Goal: Information Seeking & Learning: Learn about a topic

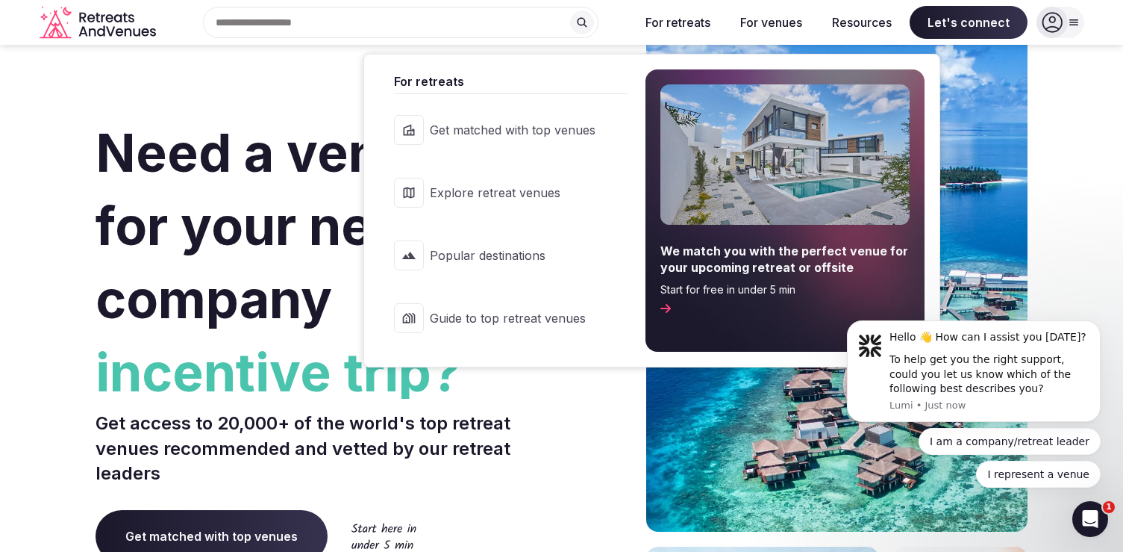
click at [530, 137] on span "Get matched with top venues" at bounding box center [513, 130] width 166 height 16
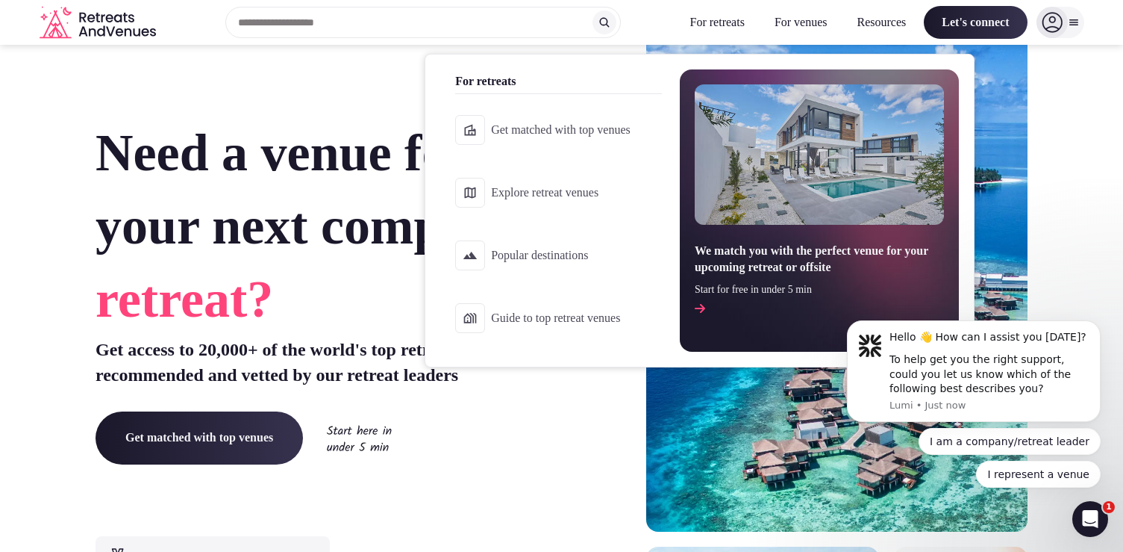
click at [511, 187] on span "Explore retreat venues" at bounding box center [561, 192] width 140 height 16
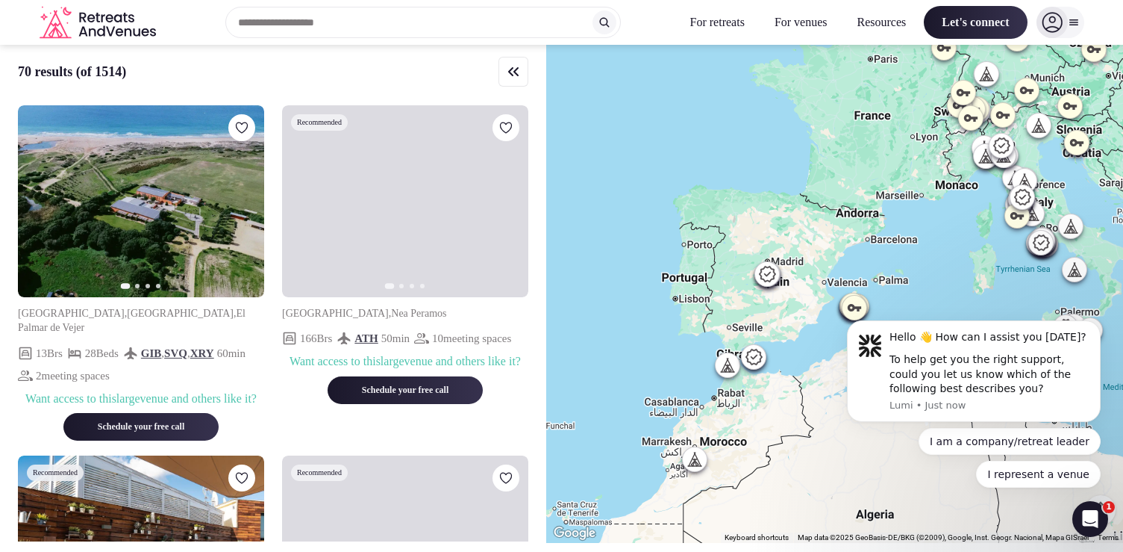
drag, startPoint x: 767, startPoint y: 191, endPoint x: 900, endPoint y: 167, distance: 135.0
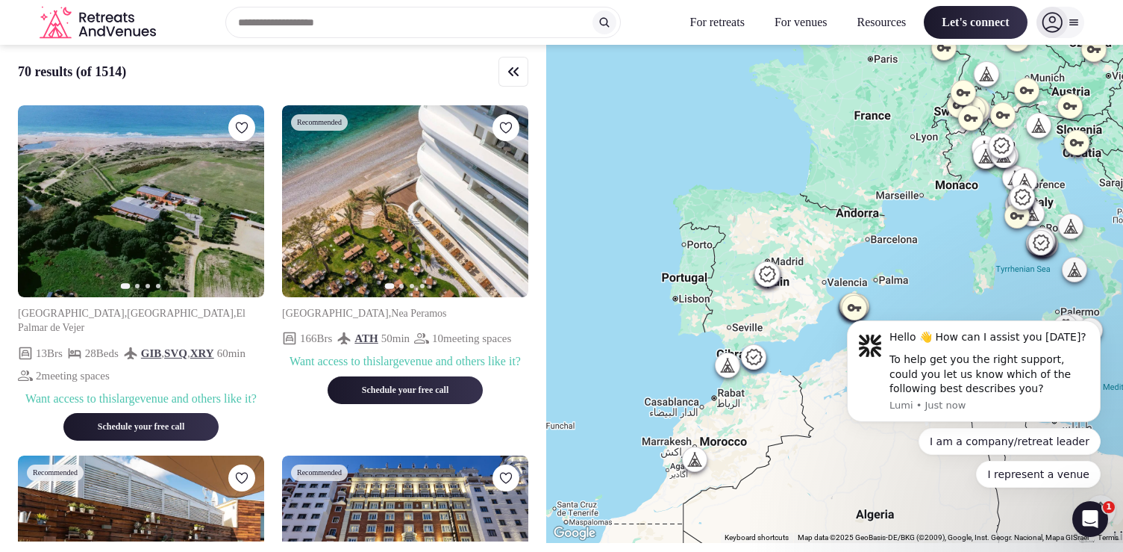
click at [900, 167] on div at bounding box center [834, 294] width 577 height 498
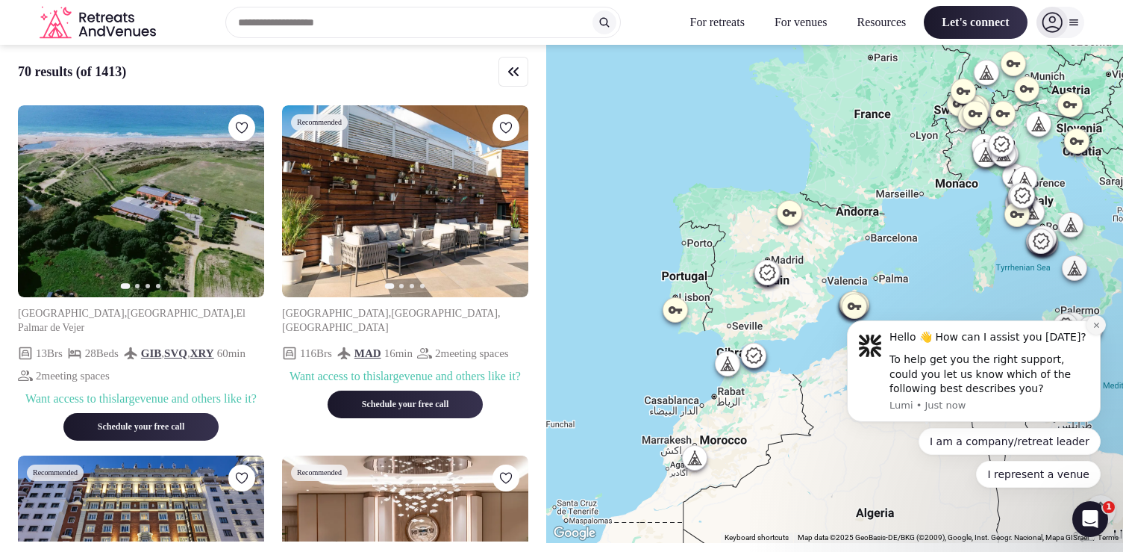
click at [1096, 325] on icon "Dismiss notification" at bounding box center [1095, 324] width 5 height 5
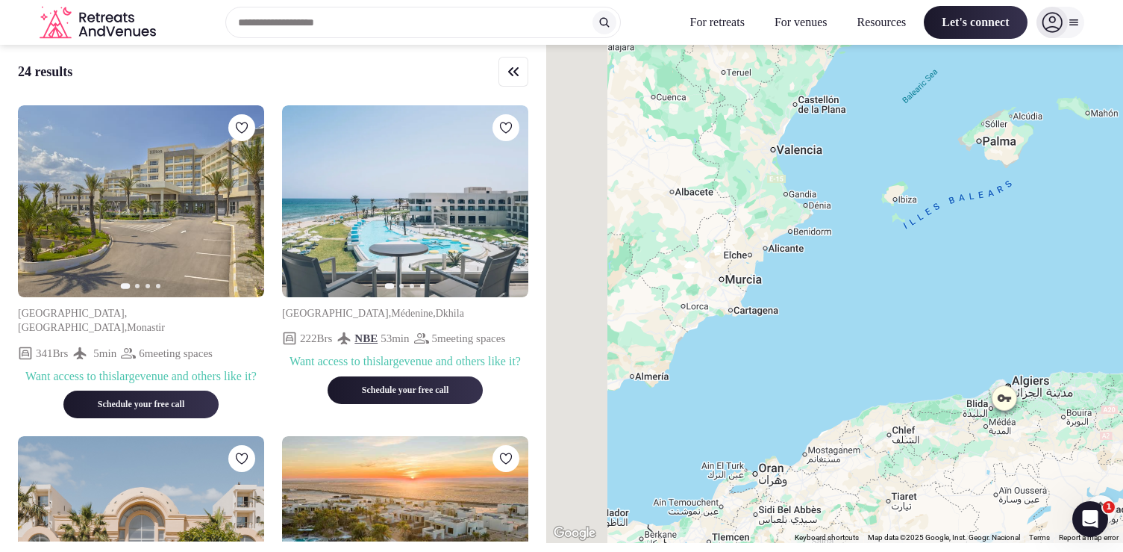
drag, startPoint x: 680, startPoint y: 259, endPoint x: 1081, endPoint y: 493, distance: 464.5
click at [1114, 502] on div "Keyboard shortcuts Map Data Map data ©2025 Google, Inst. Geogr. Nacional Map da…" at bounding box center [834, 294] width 577 height 498
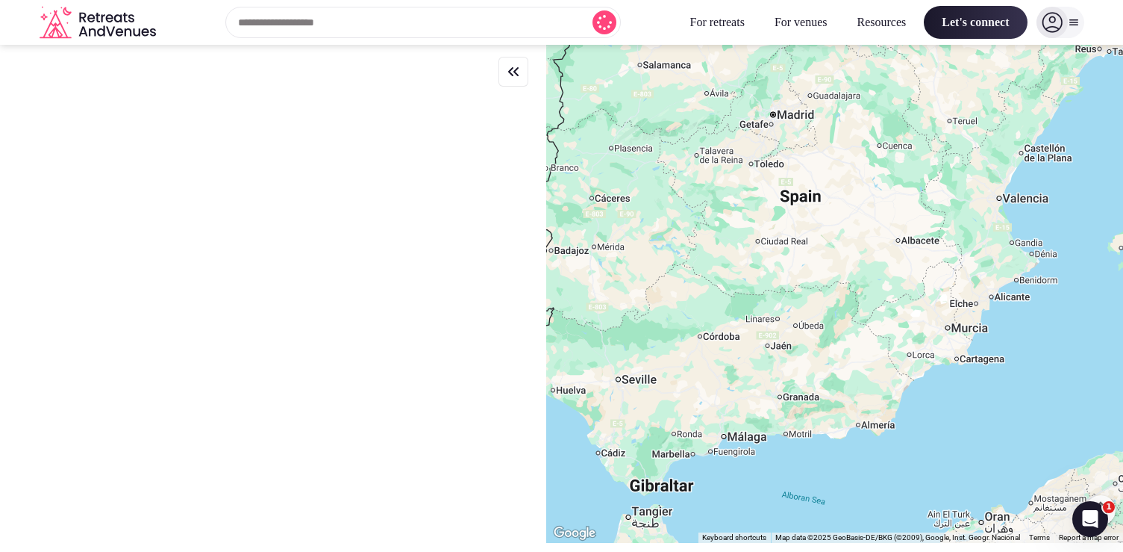
drag, startPoint x: 895, startPoint y: 377, endPoint x: 1123, endPoint y: 428, distance: 233.2
click at [1123, 428] on div at bounding box center [834, 294] width 577 height 498
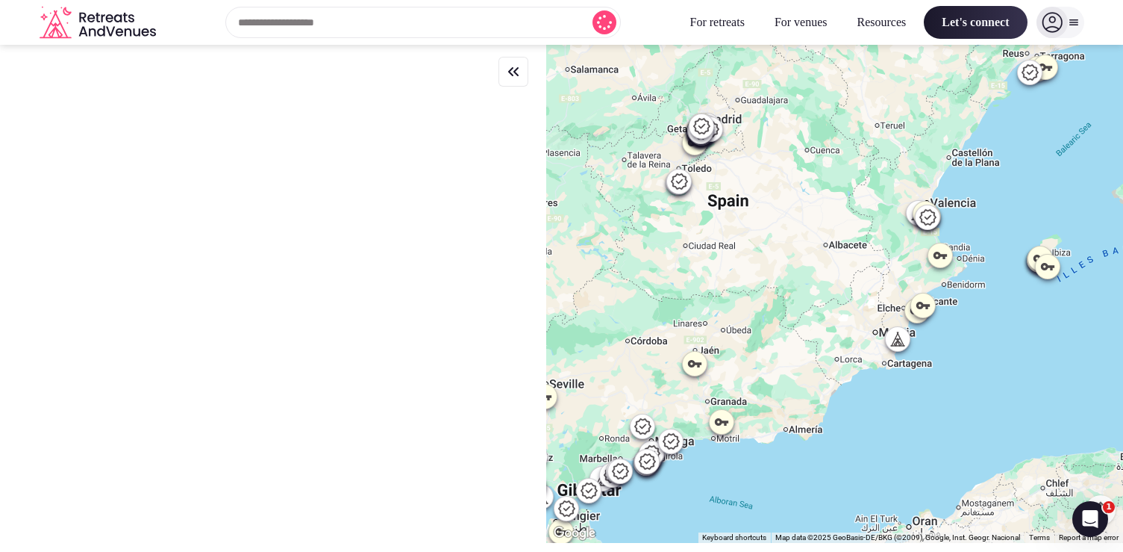
drag, startPoint x: 941, startPoint y: 443, endPoint x: 869, endPoint y: 443, distance: 72.4
click at [869, 443] on div at bounding box center [834, 294] width 577 height 498
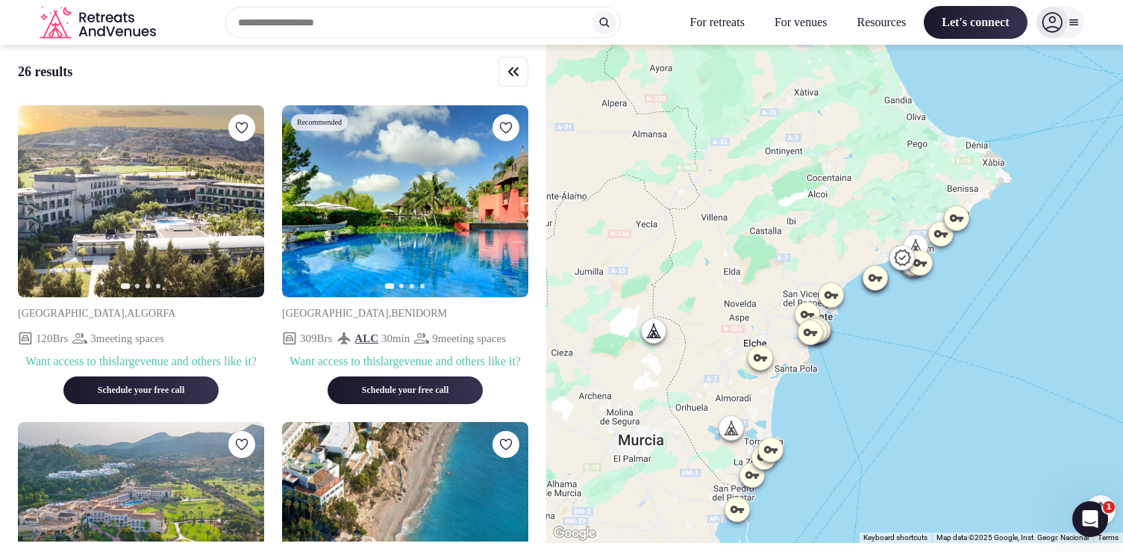
drag, startPoint x: 1002, startPoint y: 235, endPoint x: 967, endPoint y: 375, distance: 144.6
click at [967, 375] on div at bounding box center [834, 294] width 577 height 498
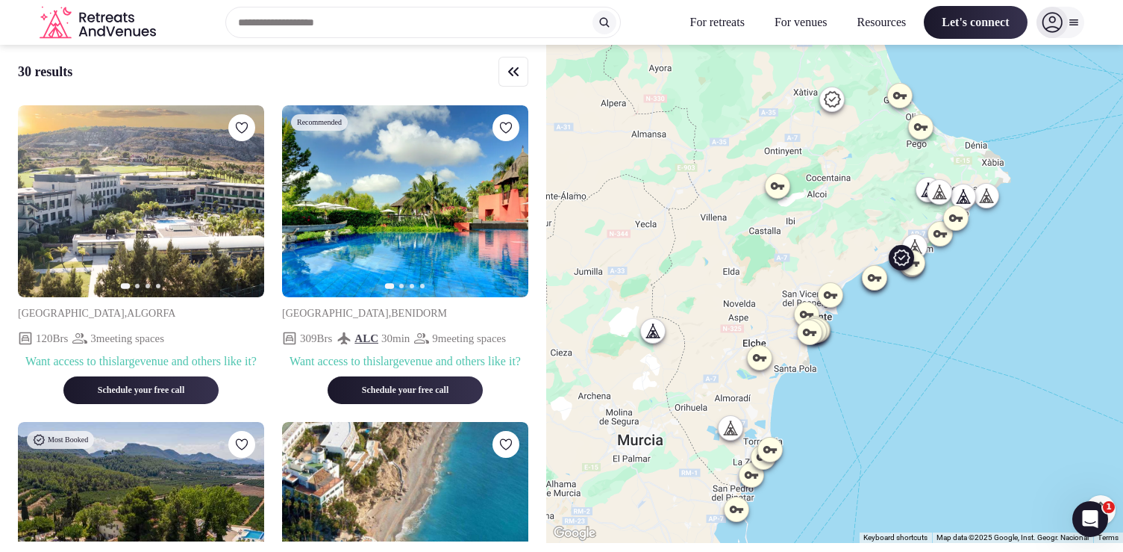
click at [511, 203] on icon "button" at bounding box center [508, 202] width 12 height 12
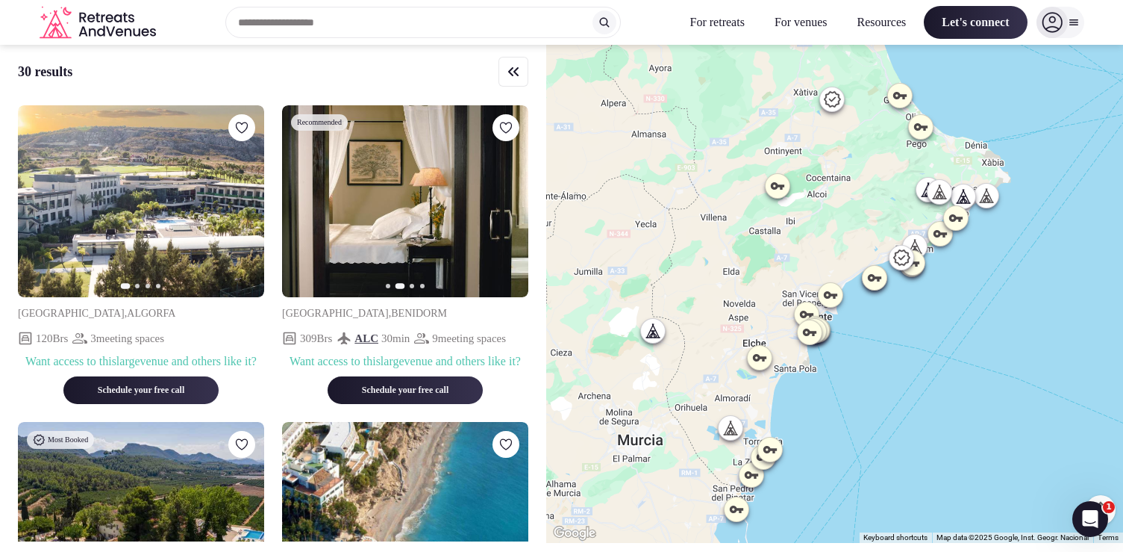
click at [455, 19] on input "text" at bounding box center [423, 22] width 396 height 31
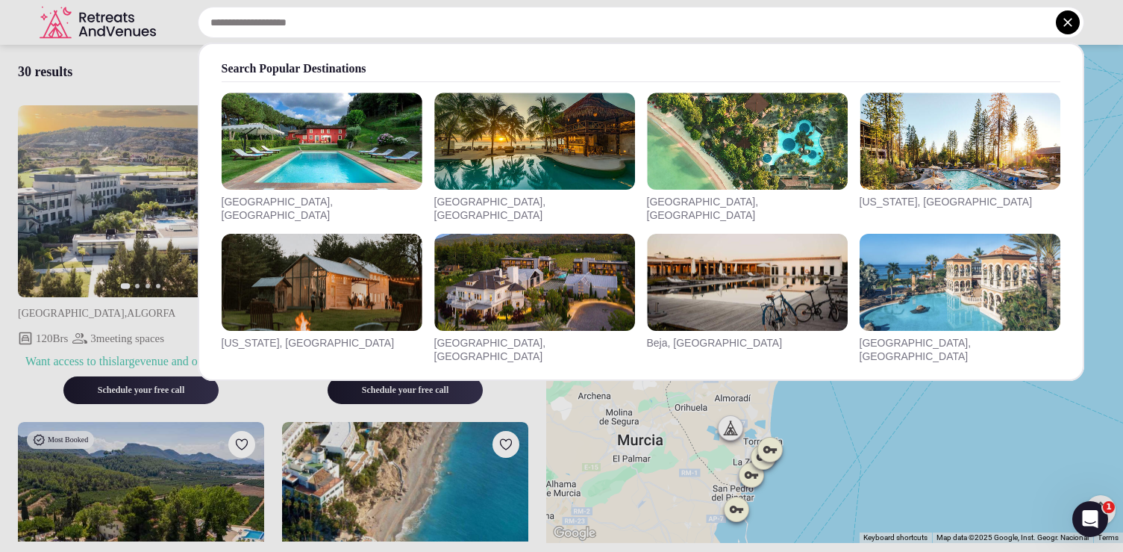
click at [1076, 25] on button at bounding box center [1068, 22] width 24 height 24
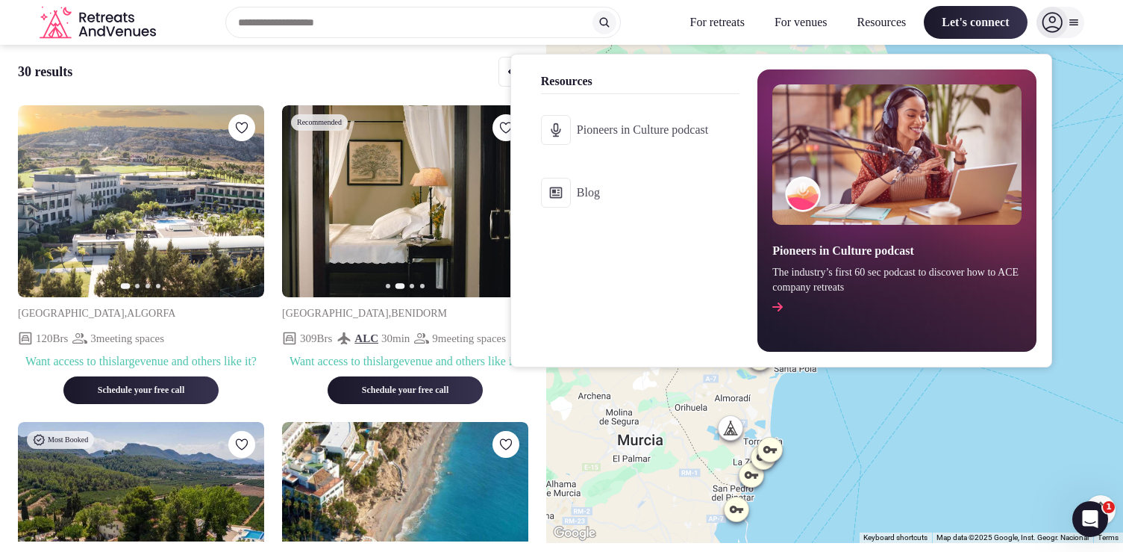
click at [876, 19] on button "Resources" at bounding box center [882, 22] width 73 height 33
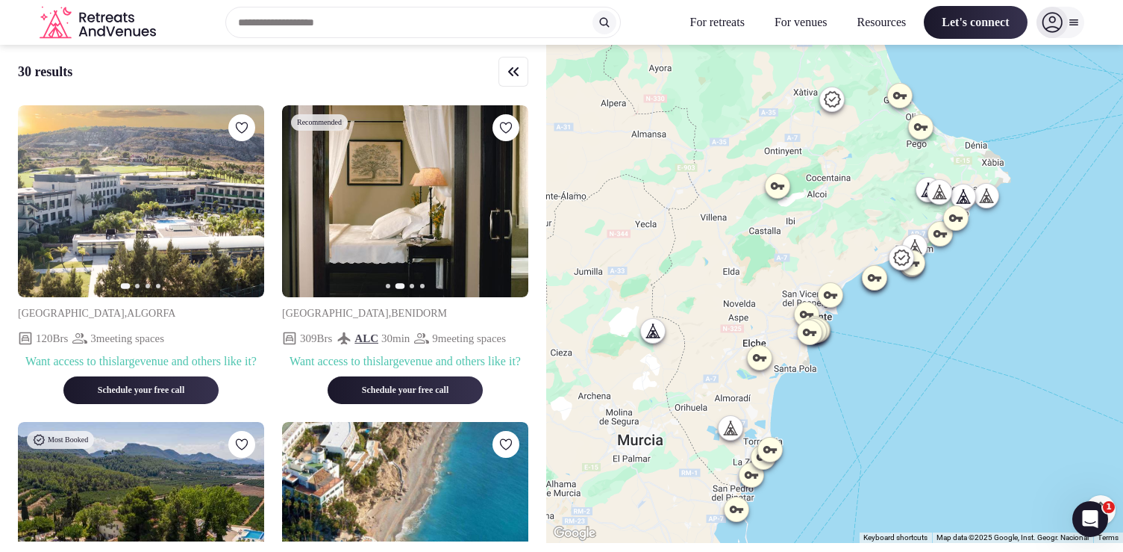
click at [860, 21] on button "Resources" at bounding box center [882, 22] width 73 height 33
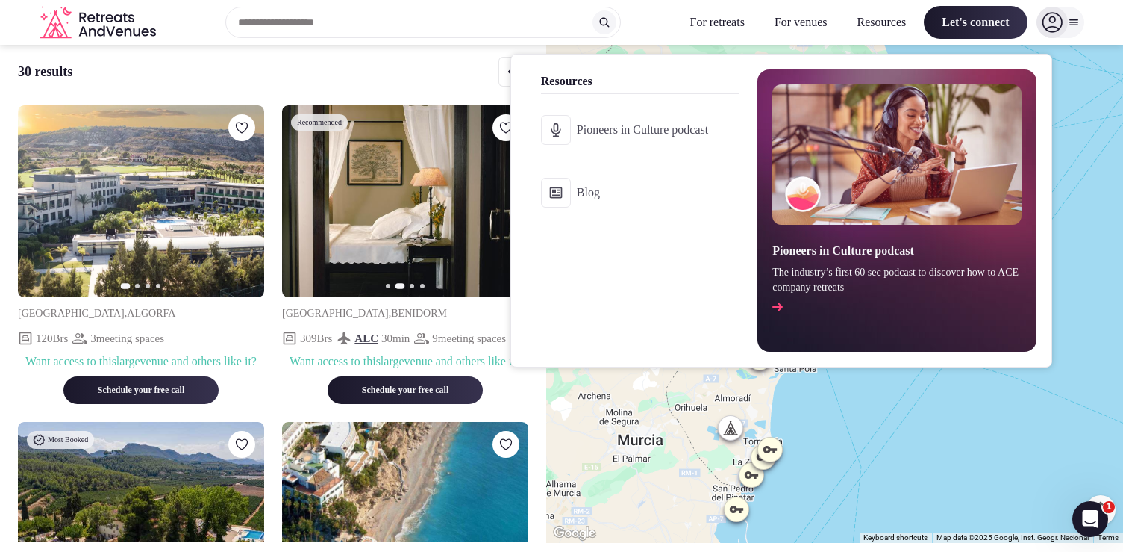
click at [860, 21] on button "Resources" at bounding box center [882, 22] width 73 height 33
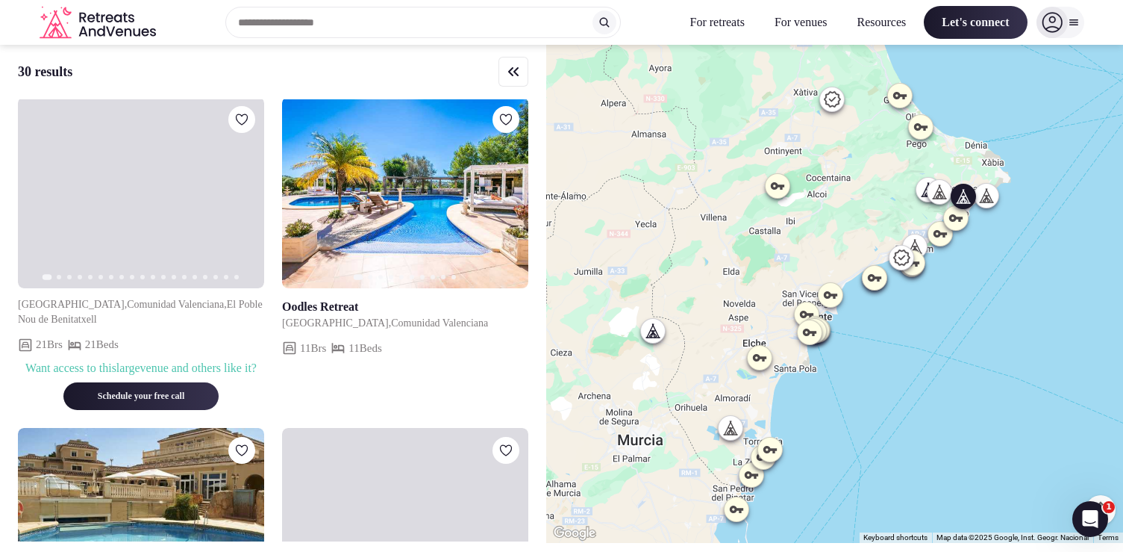
scroll to position [667, 0]
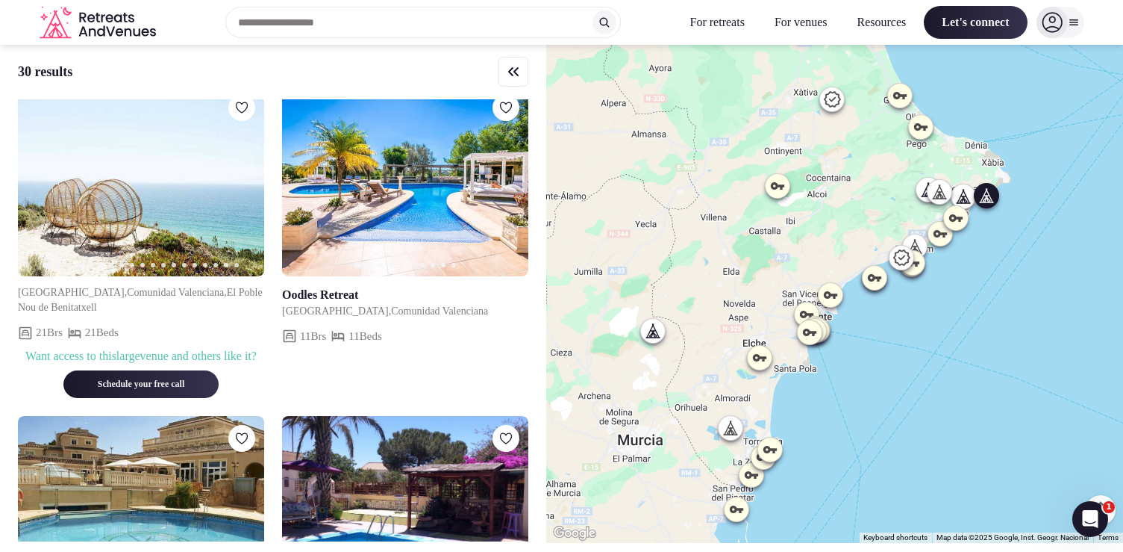
click at [243, 186] on icon "button" at bounding box center [244, 180] width 6 height 10
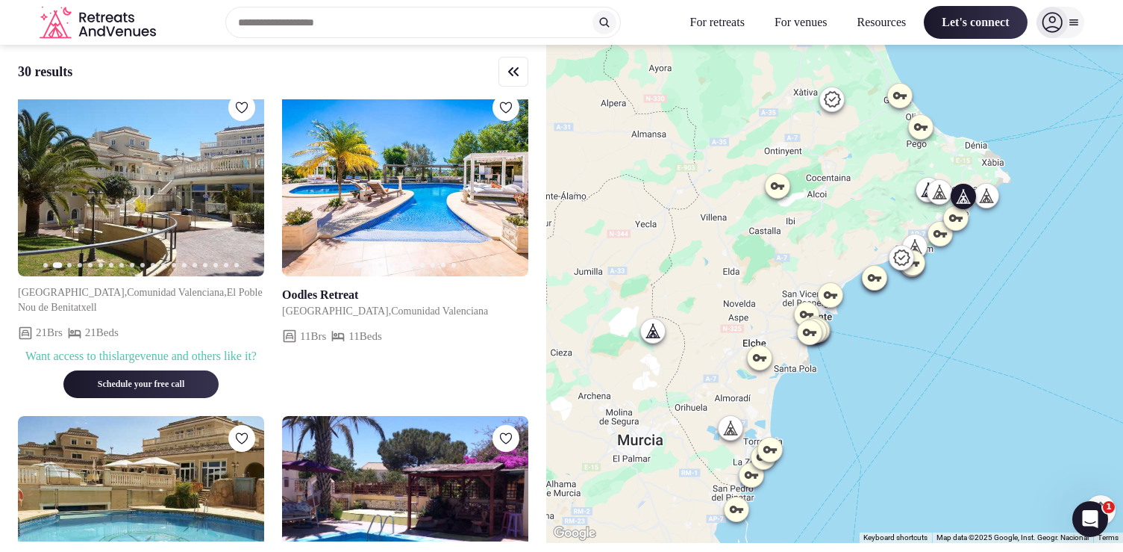
click at [509, 187] on icon "button" at bounding box center [508, 181] width 12 height 12
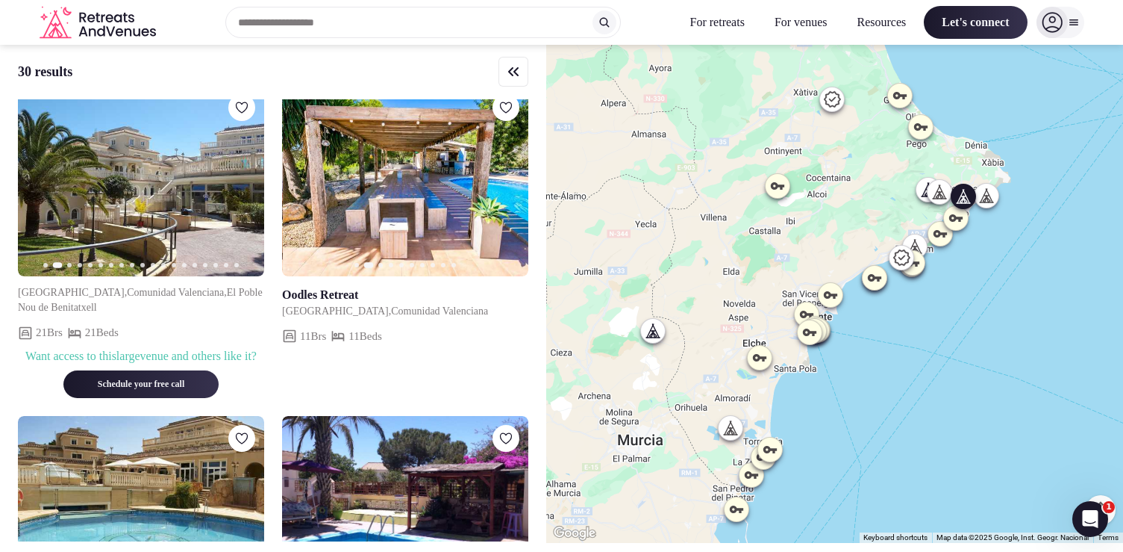
click at [509, 187] on icon "button" at bounding box center [508, 181] width 12 height 12
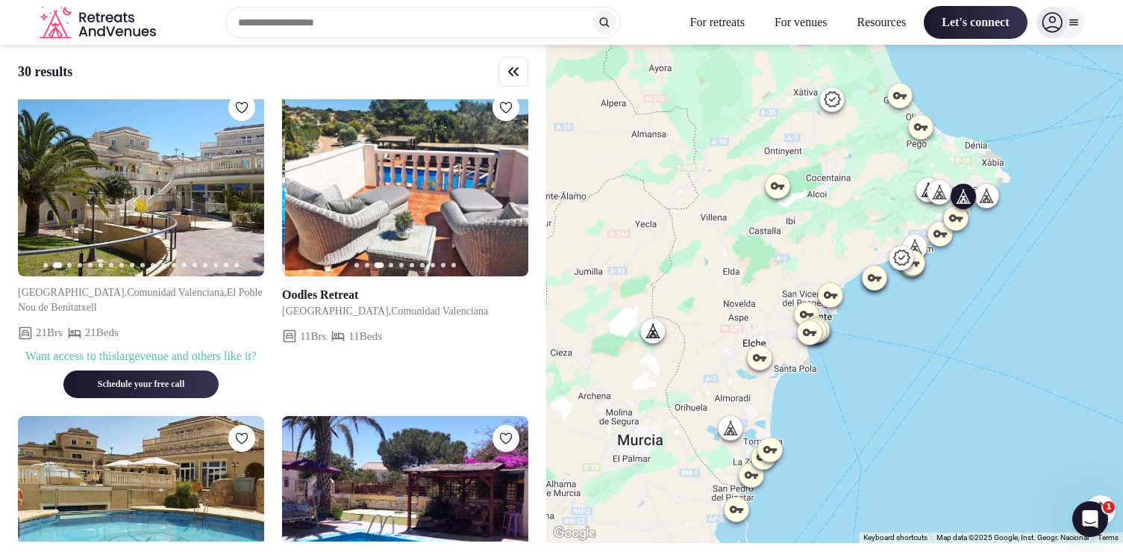
click at [509, 187] on icon "button" at bounding box center [508, 181] width 12 height 12
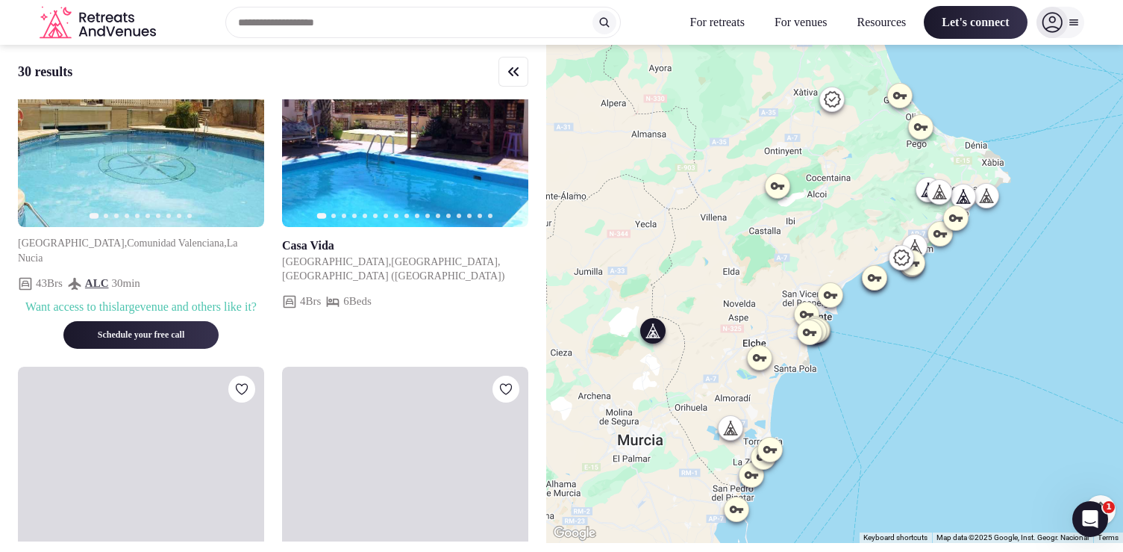
scroll to position [1017, 0]
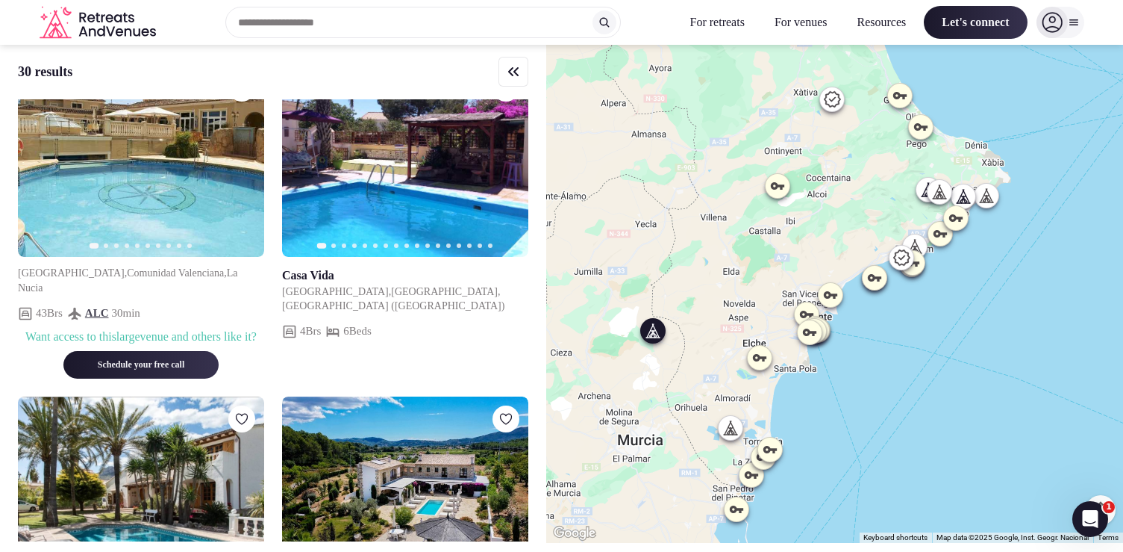
click at [510, 173] on button "Next slide" at bounding box center [508, 161] width 24 height 24
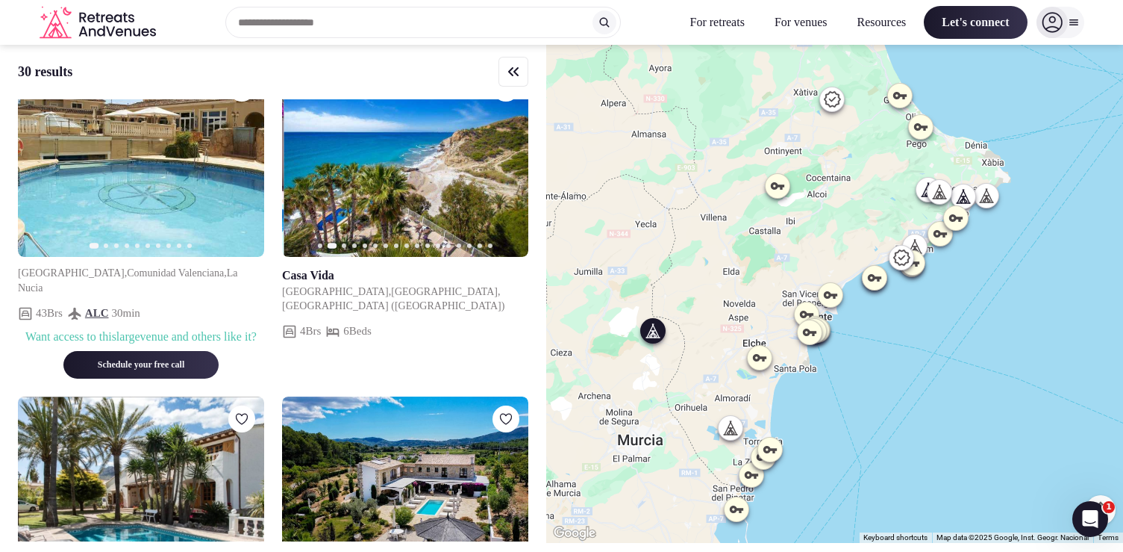
click at [510, 173] on button "Next slide" at bounding box center [508, 161] width 24 height 24
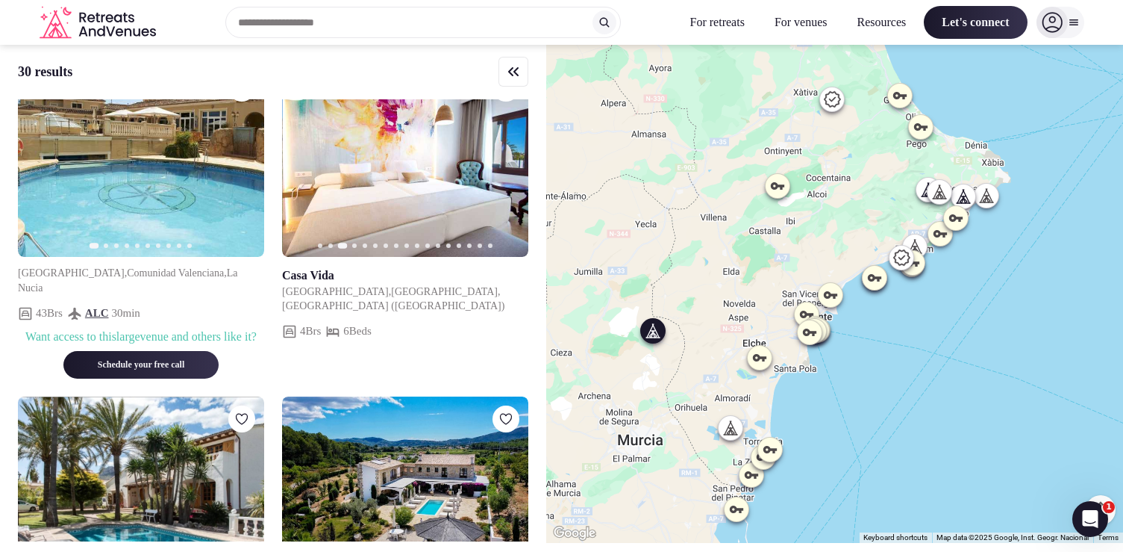
click at [510, 173] on button "Next slide" at bounding box center [508, 161] width 24 height 24
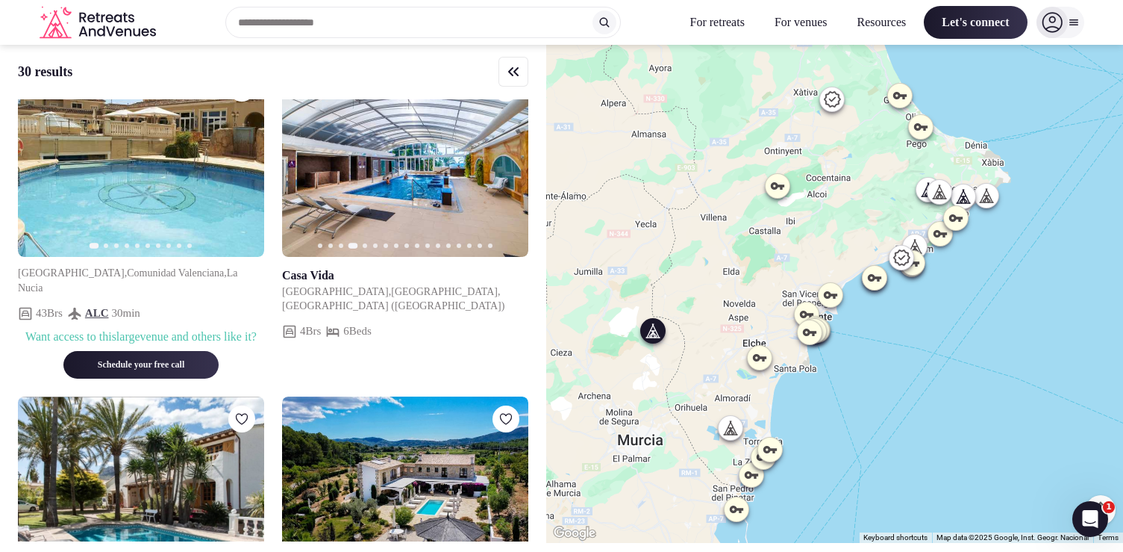
click at [510, 173] on button "Next slide" at bounding box center [508, 161] width 24 height 24
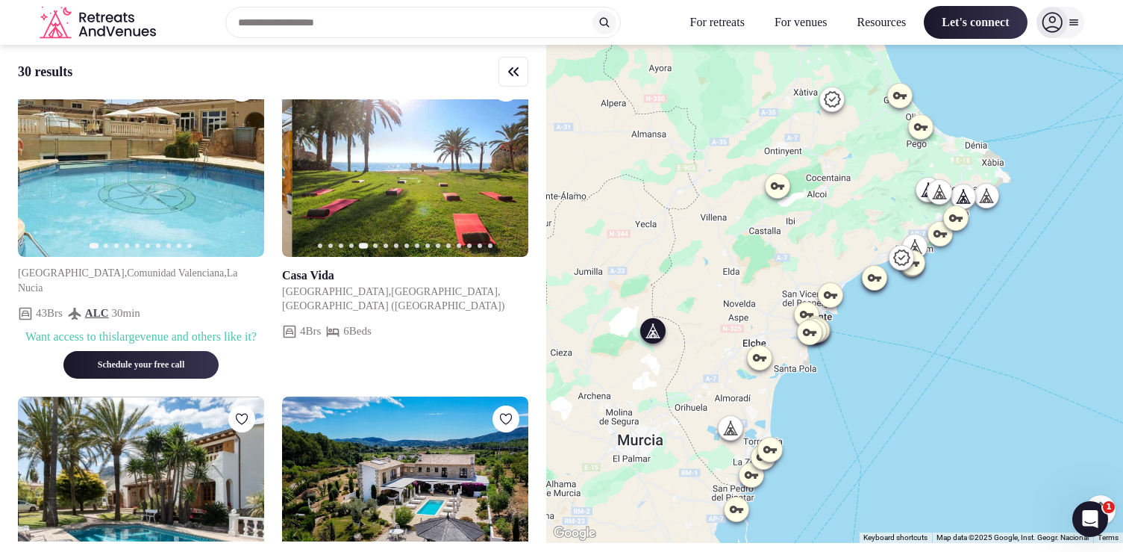
click at [510, 173] on button "Next slide" at bounding box center [508, 161] width 24 height 24
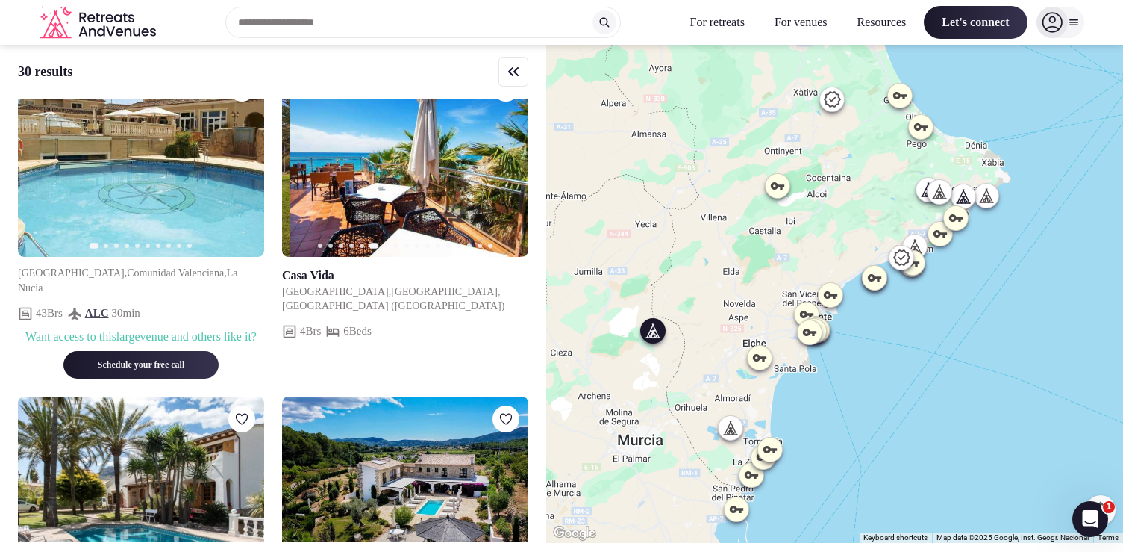
click at [510, 173] on button "Next slide" at bounding box center [508, 161] width 24 height 24
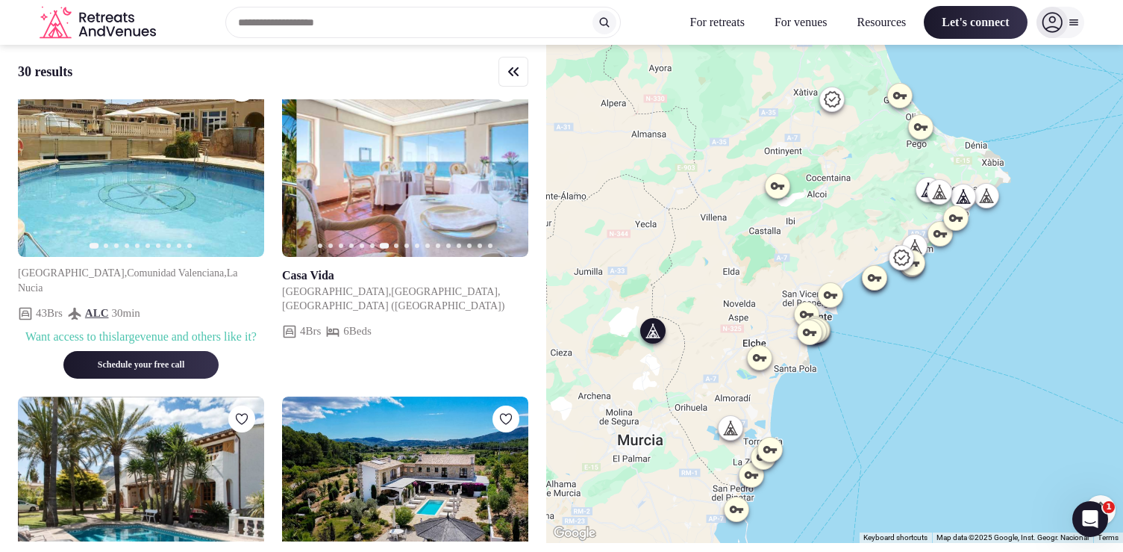
click at [510, 173] on button "Next slide" at bounding box center [508, 161] width 24 height 24
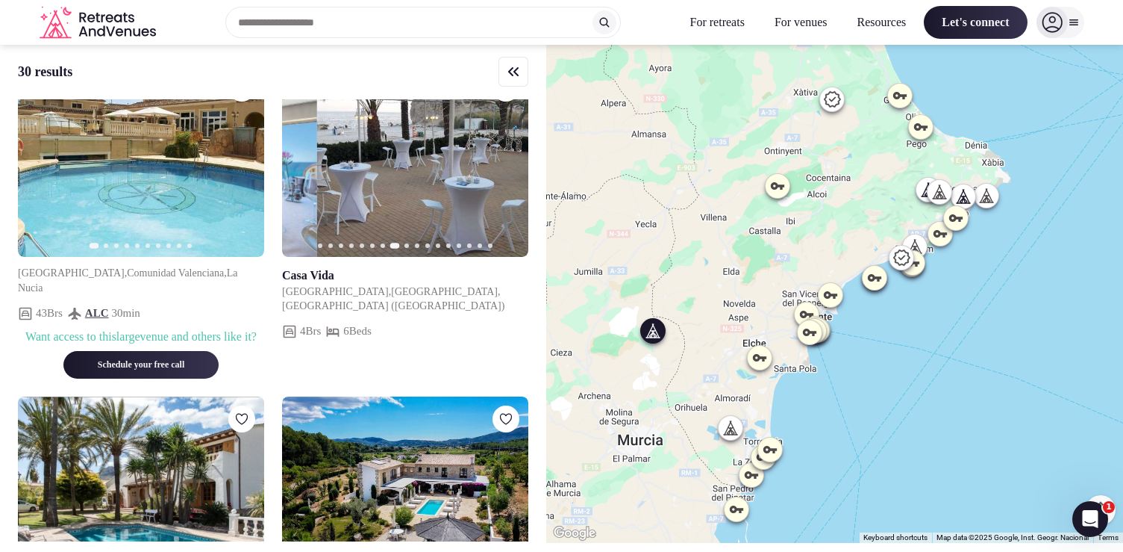
click at [510, 173] on button "Next slide" at bounding box center [508, 161] width 24 height 24
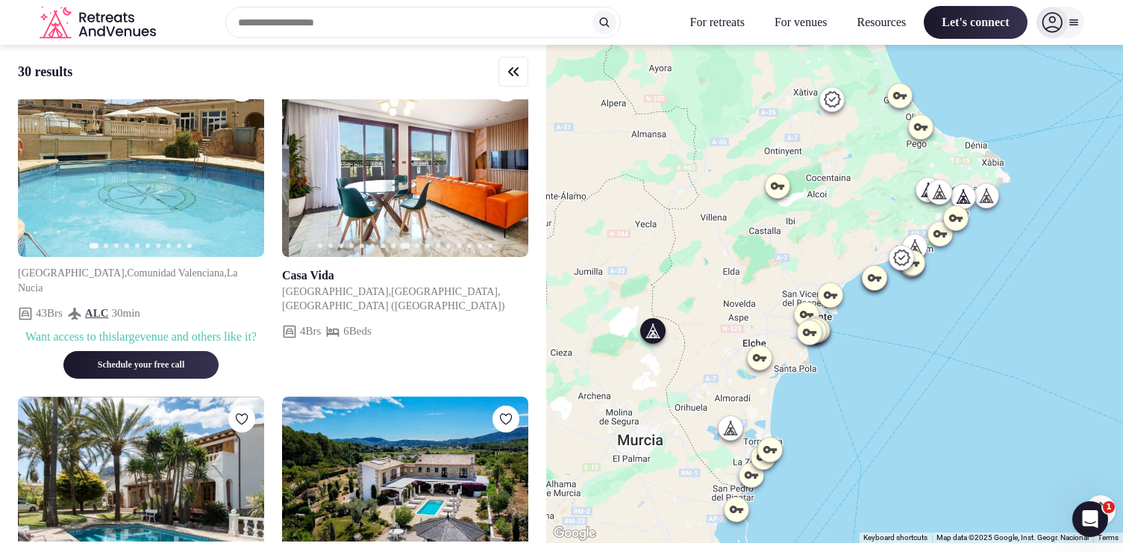
click at [510, 173] on button "Next slide" at bounding box center [508, 161] width 24 height 24
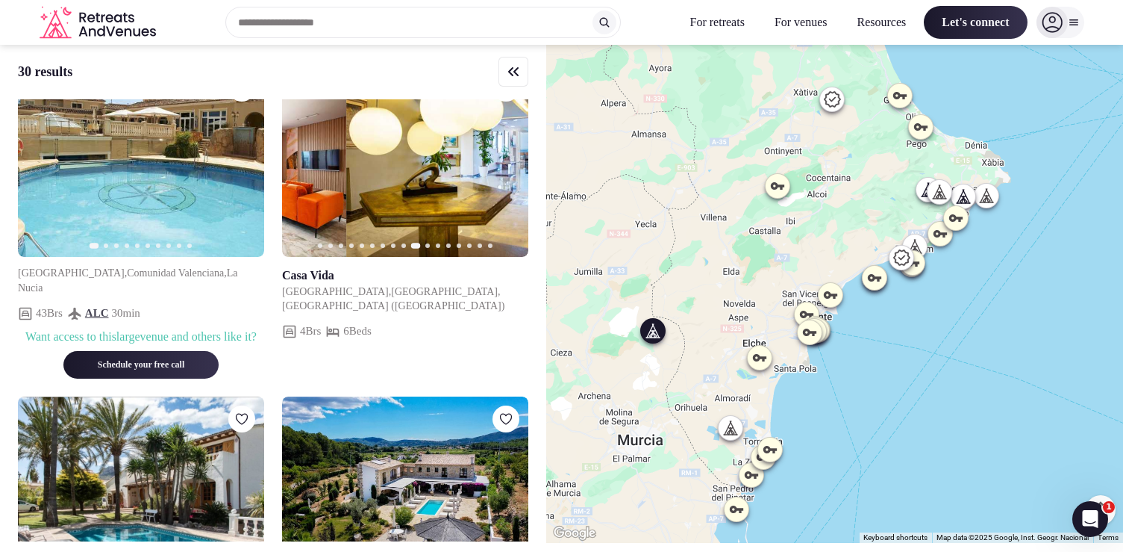
click at [510, 173] on button "Next slide" at bounding box center [508, 161] width 24 height 24
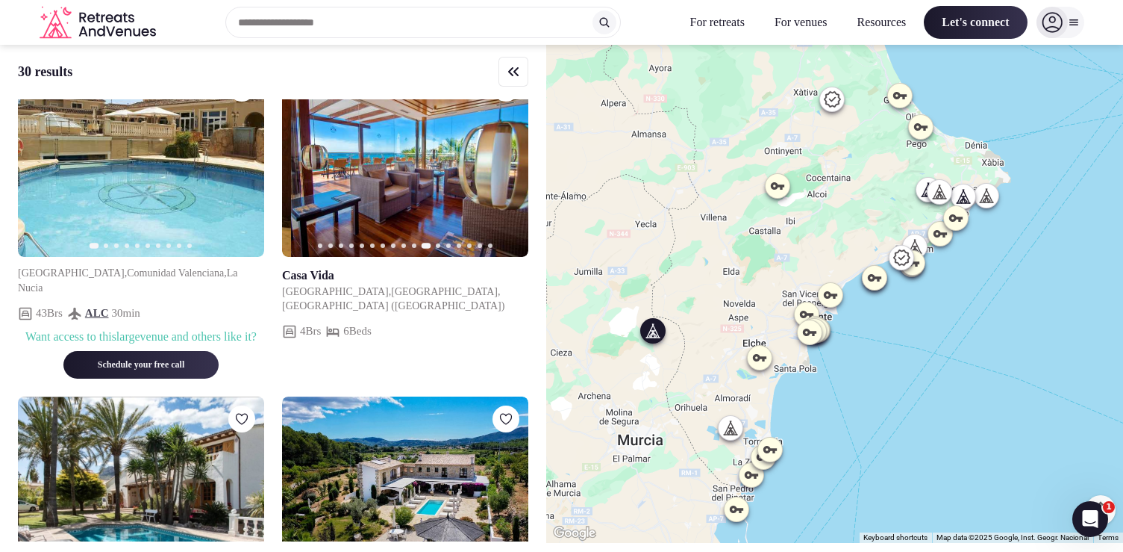
click at [510, 173] on button "Next slide" at bounding box center [508, 161] width 24 height 24
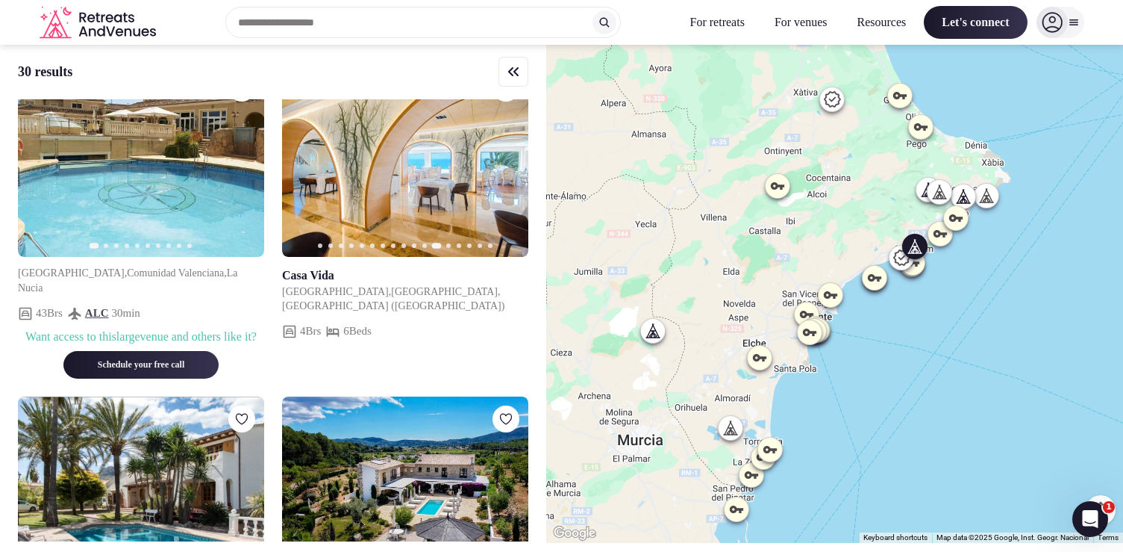
click at [237, 167] on icon "button" at bounding box center [243, 161] width 12 height 12
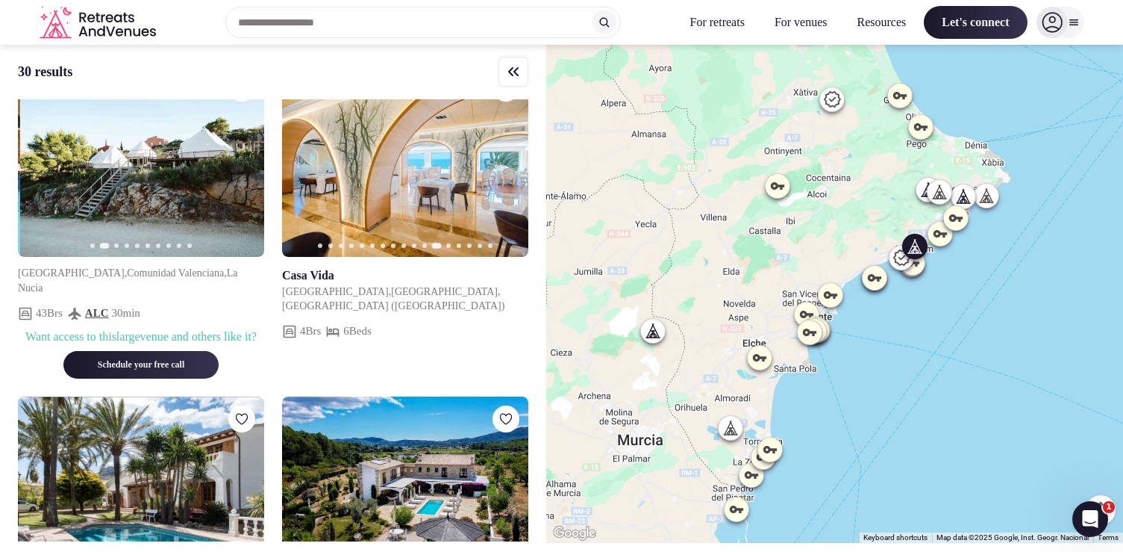
click at [237, 167] on icon "button" at bounding box center [243, 161] width 12 height 12
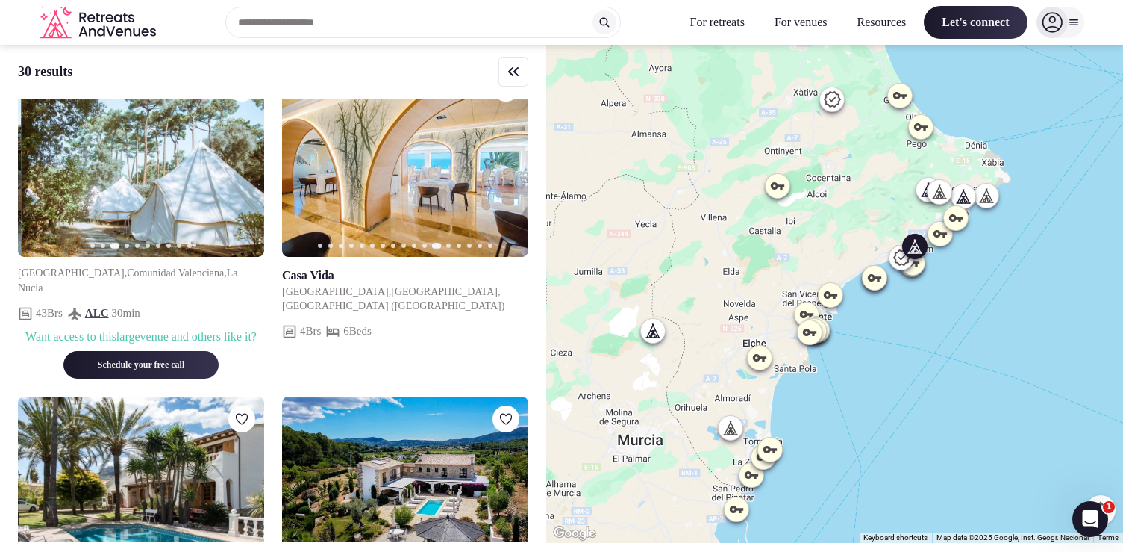
click at [237, 167] on icon "button" at bounding box center [243, 161] width 12 height 12
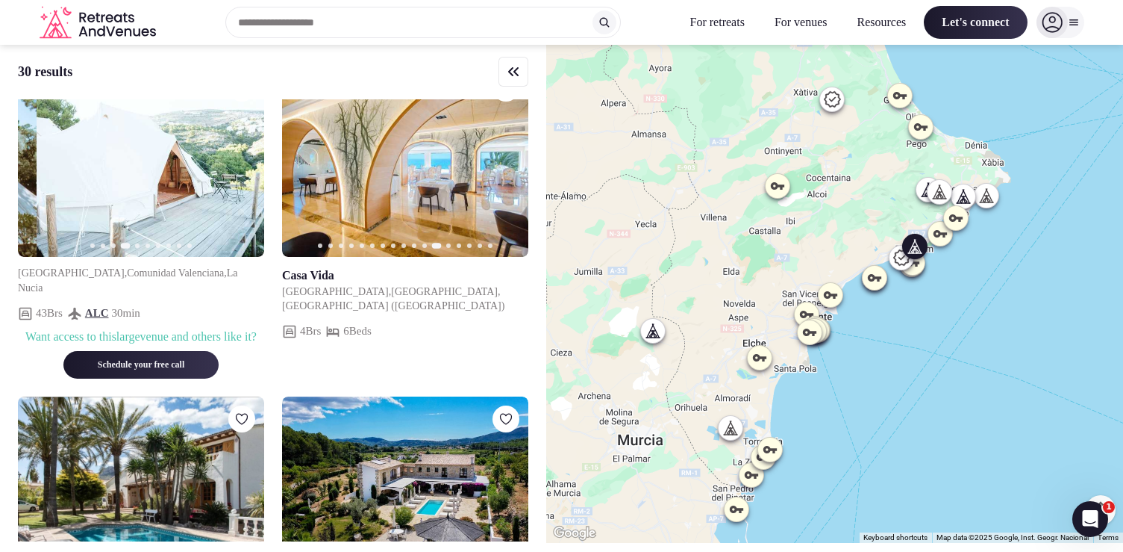
click at [237, 167] on icon "button" at bounding box center [243, 161] width 12 height 12
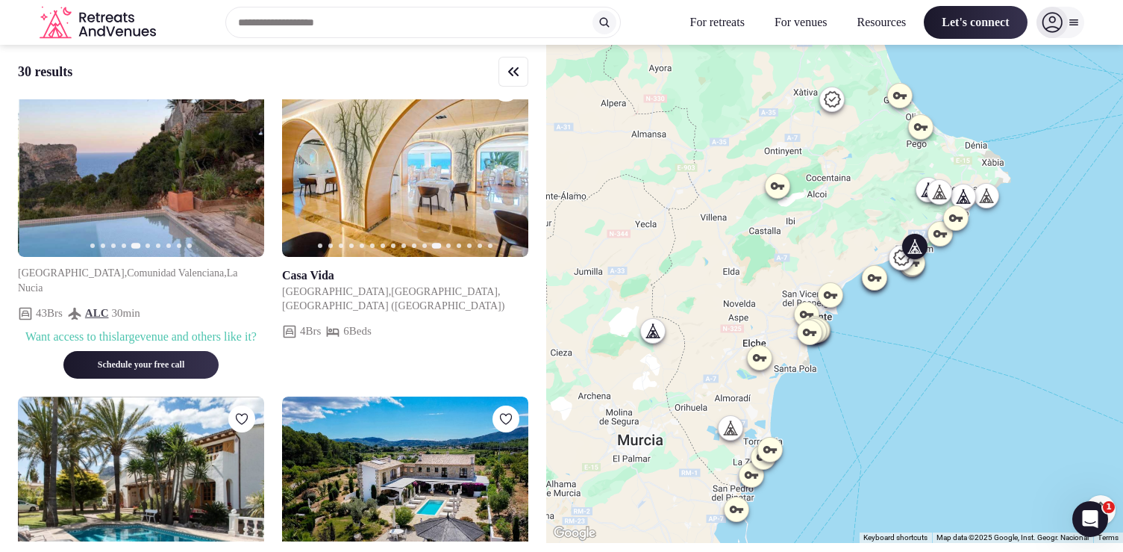
click at [237, 167] on icon "button" at bounding box center [243, 161] width 12 height 12
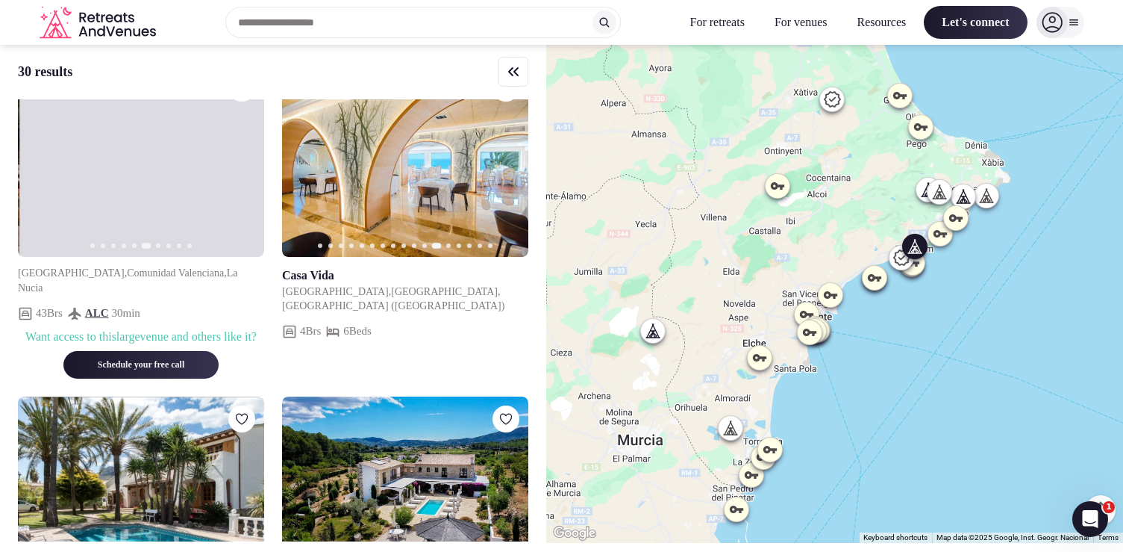
click at [237, 167] on icon "button" at bounding box center [243, 161] width 12 height 12
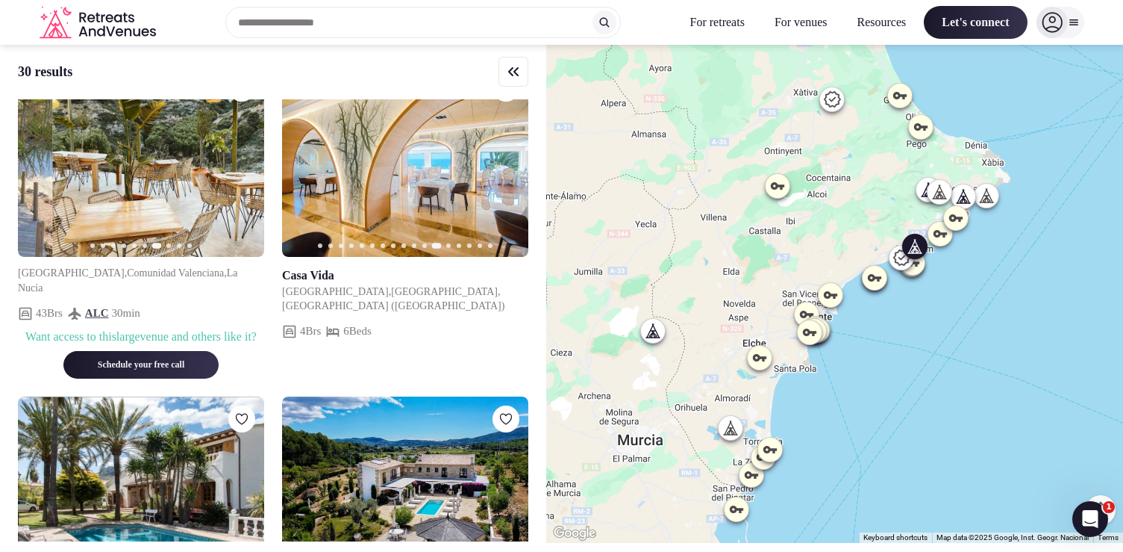
click at [237, 167] on icon "button" at bounding box center [243, 161] width 12 height 12
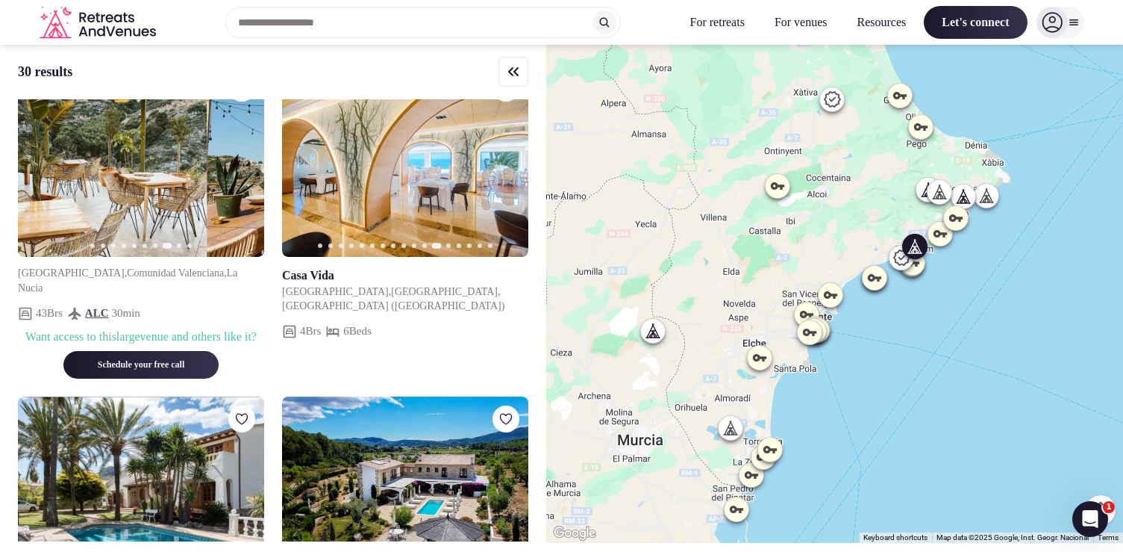
click at [237, 167] on icon "button" at bounding box center [243, 161] width 12 height 12
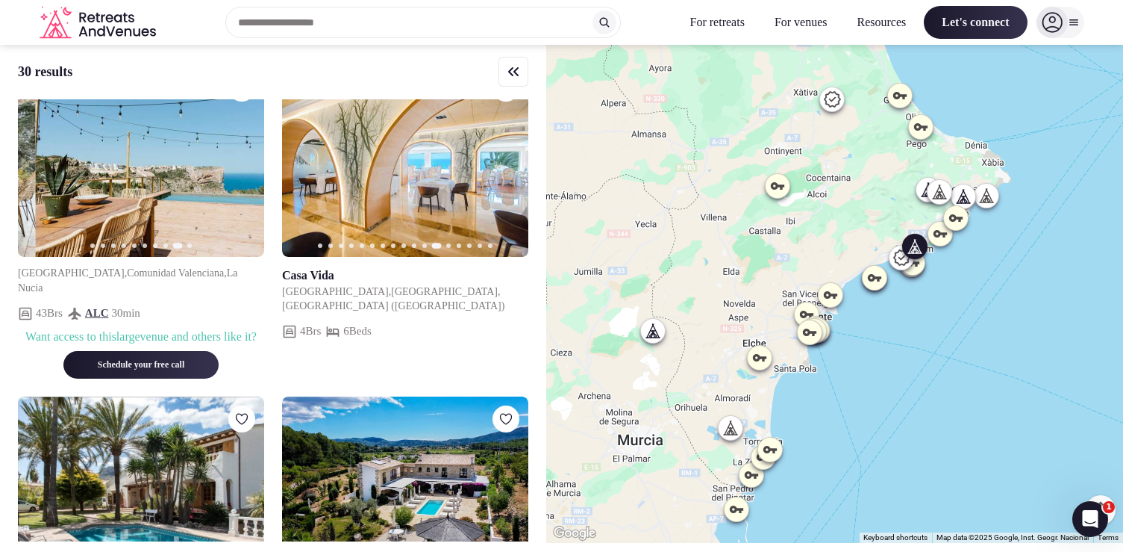
click at [237, 167] on icon "button" at bounding box center [243, 161] width 12 height 12
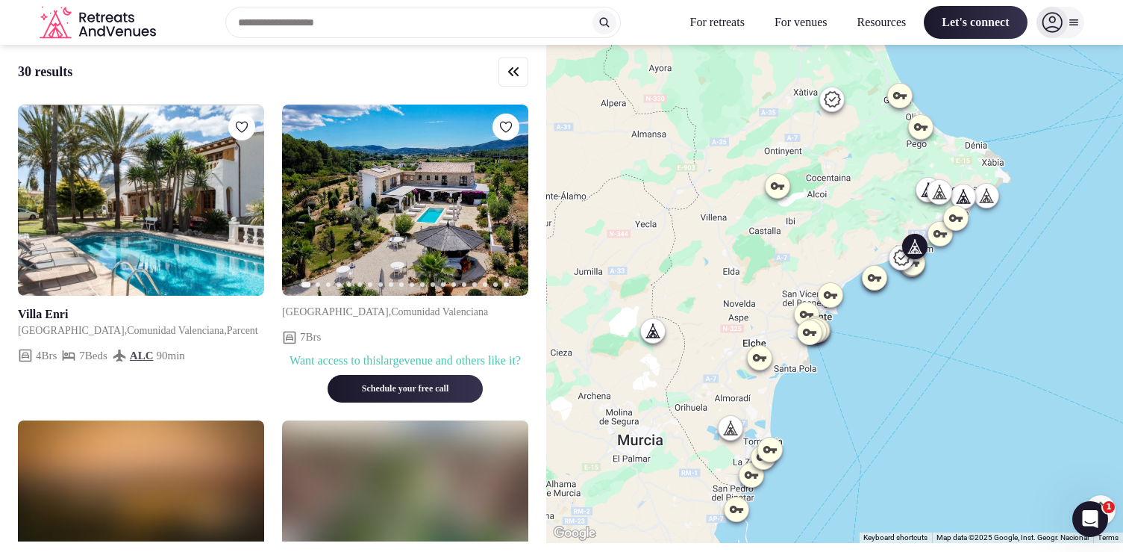
scroll to position [1314, 0]
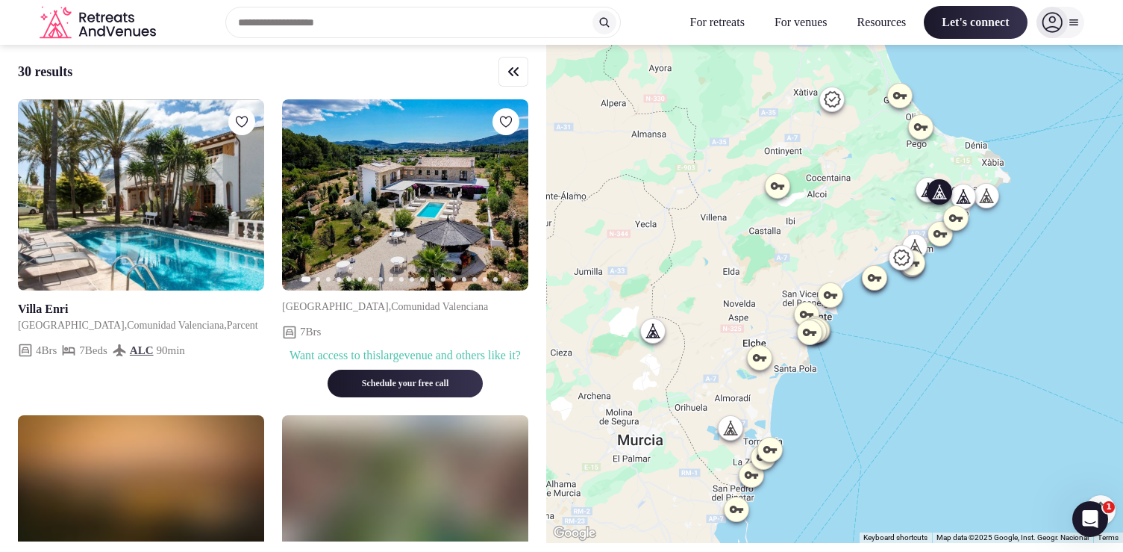
click at [509, 200] on icon "button" at bounding box center [508, 195] width 6 height 10
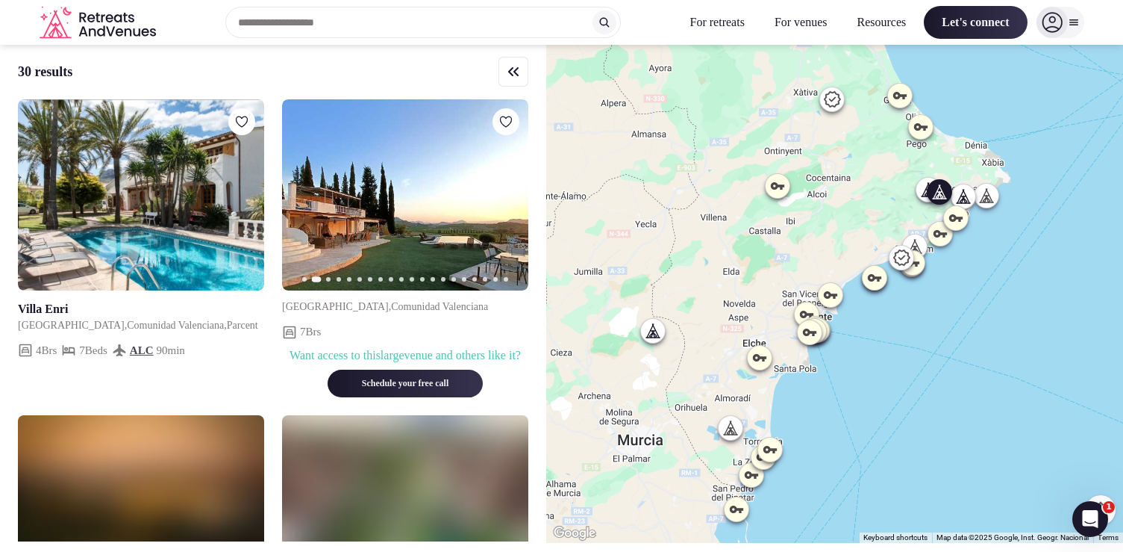
click at [507, 201] on icon "button" at bounding box center [508, 195] width 12 height 12
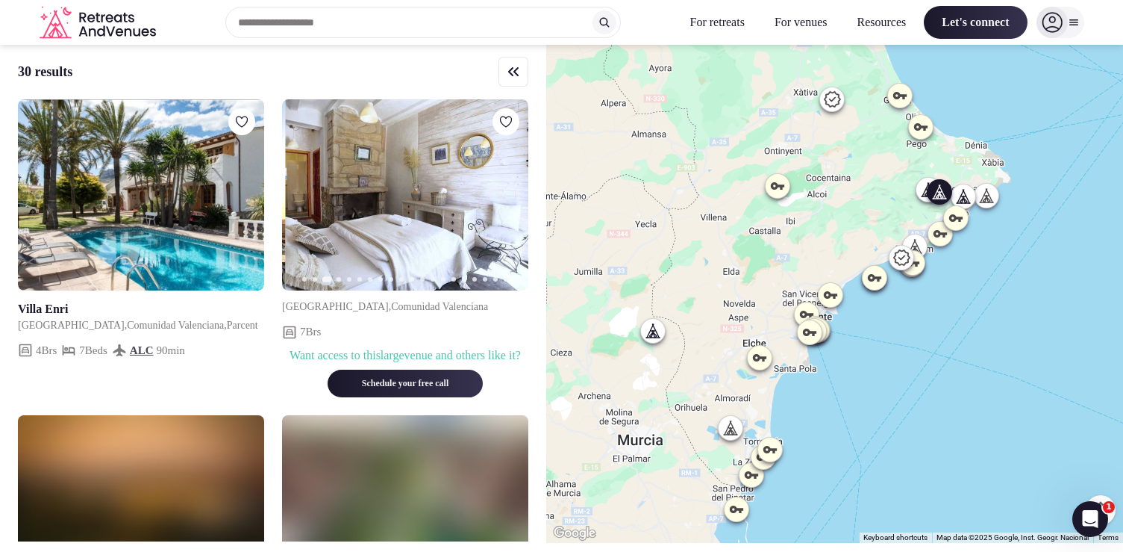
click at [507, 201] on icon "button" at bounding box center [508, 195] width 12 height 12
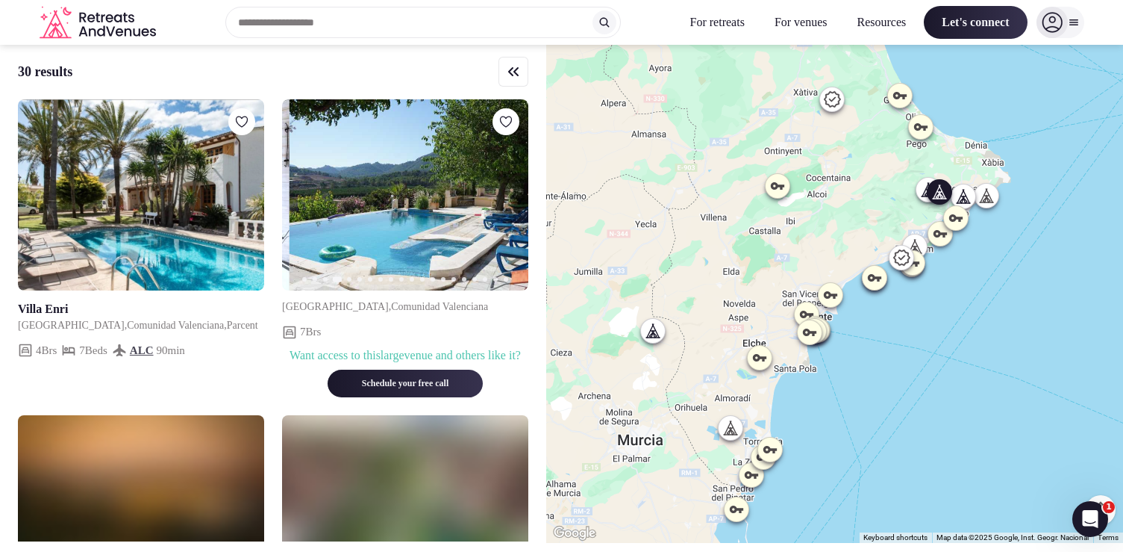
click at [507, 201] on icon "button" at bounding box center [508, 195] width 12 height 12
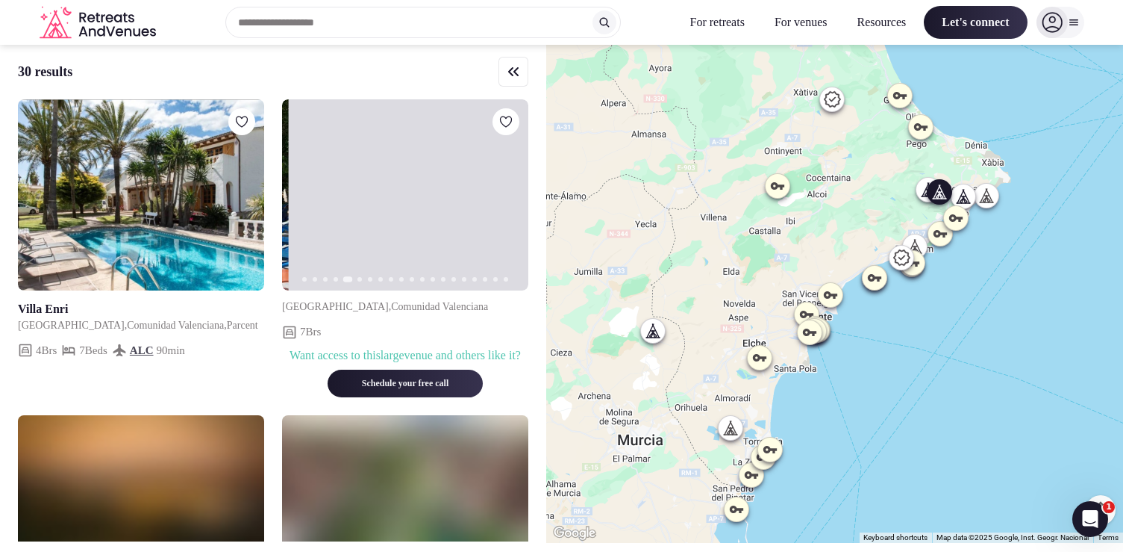
click at [507, 201] on icon "button" at bounding box center [508, 195] width 12 height 12
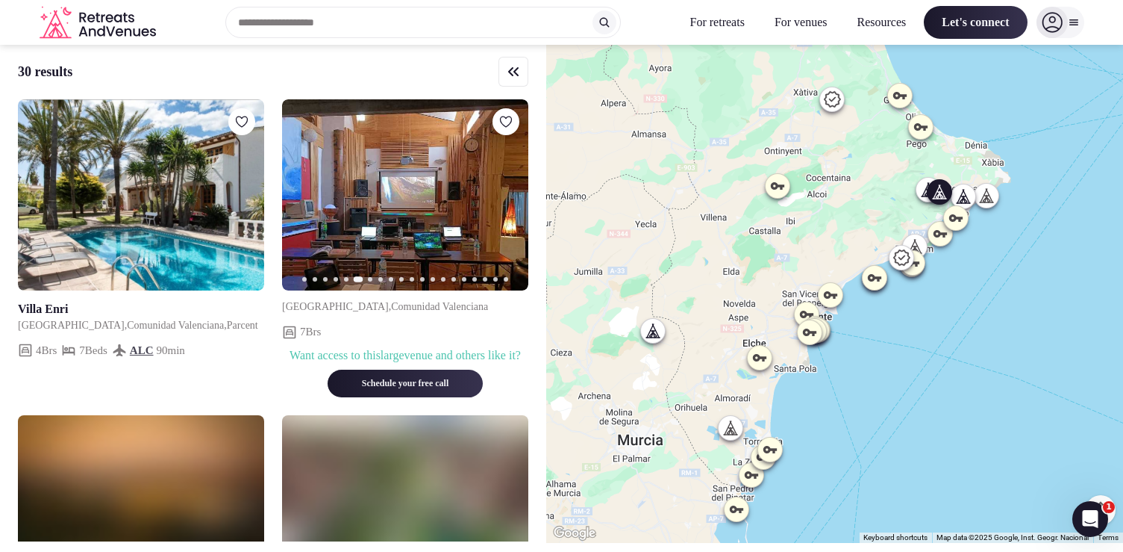
click at [511, 201] on icon "button" at bounding box center [508, 195] width 12 height 12
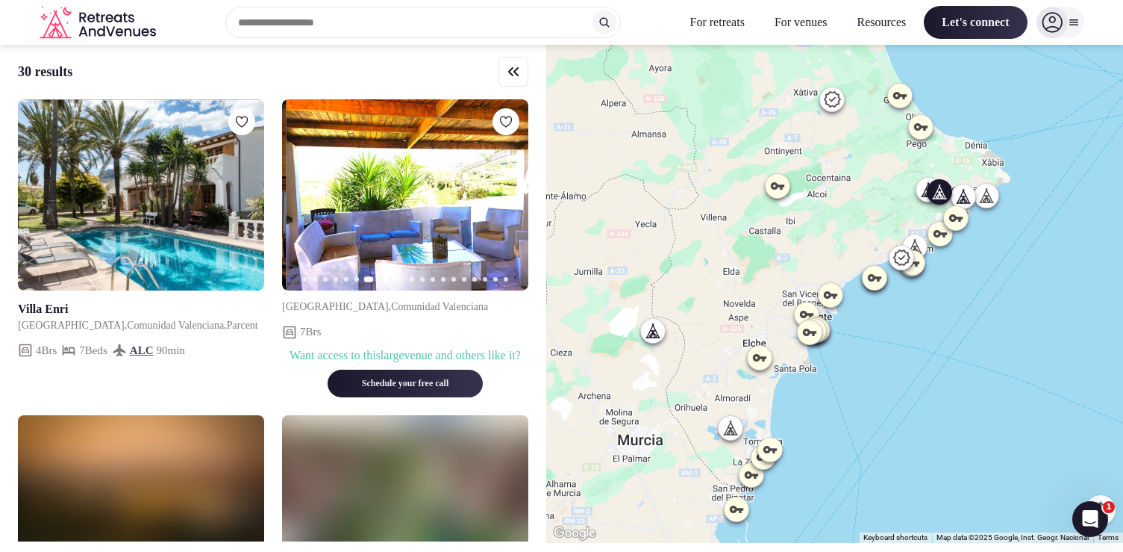
click at [511, 201] on icon "button" at bounding box center [508, 195] width 12 height 12
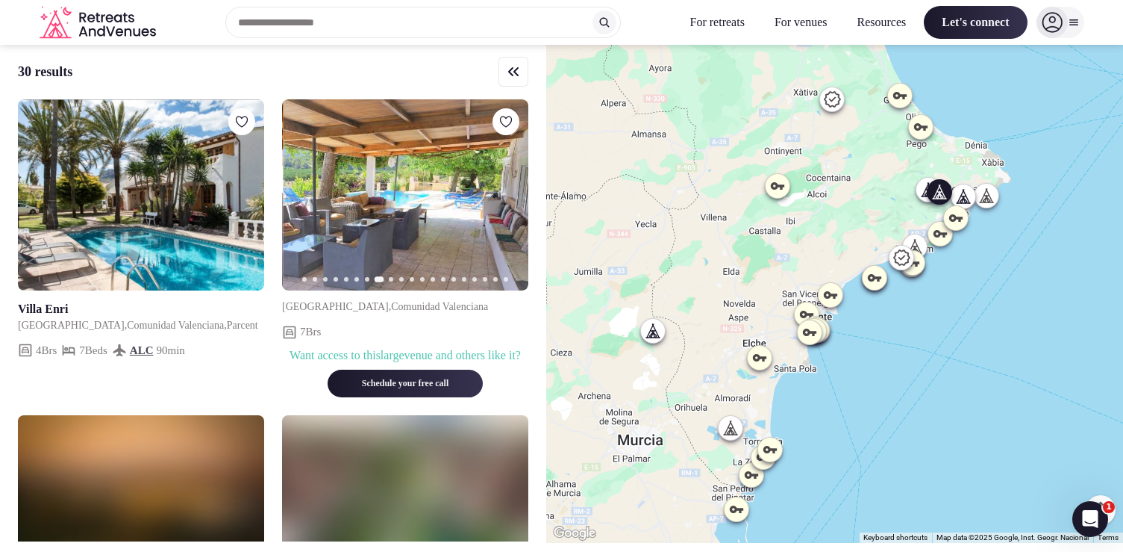
click at [511, 201] on icon "button" at bounding box center [508, 195] width 12 height 12
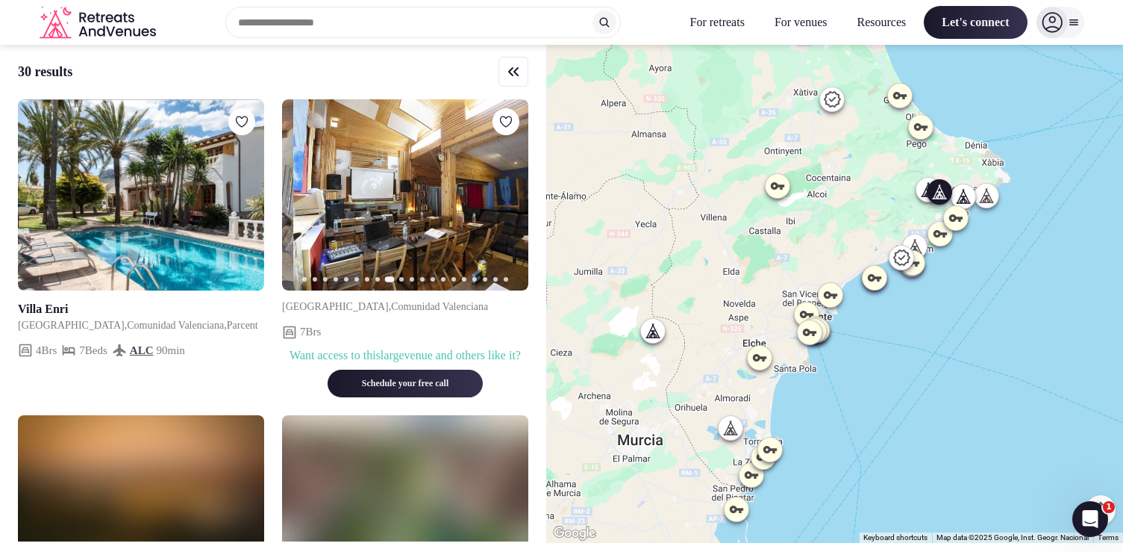
click at [511, 201] on icon "button" at bounding box center [508, 195] width 12 height 12
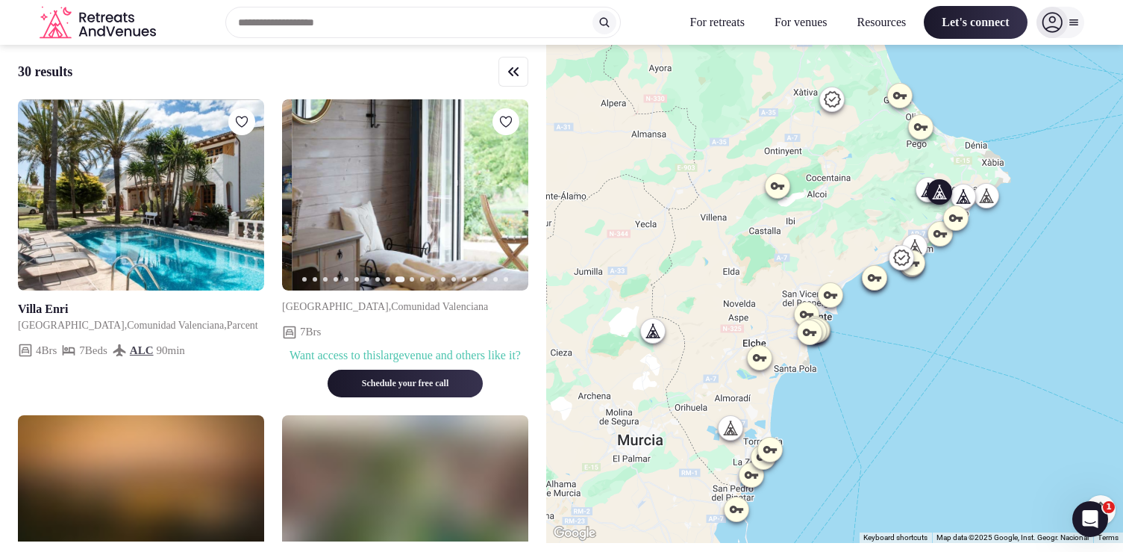
click at [511, 201] on icon "button" at bounding box center [508, 195] width 12 height 12
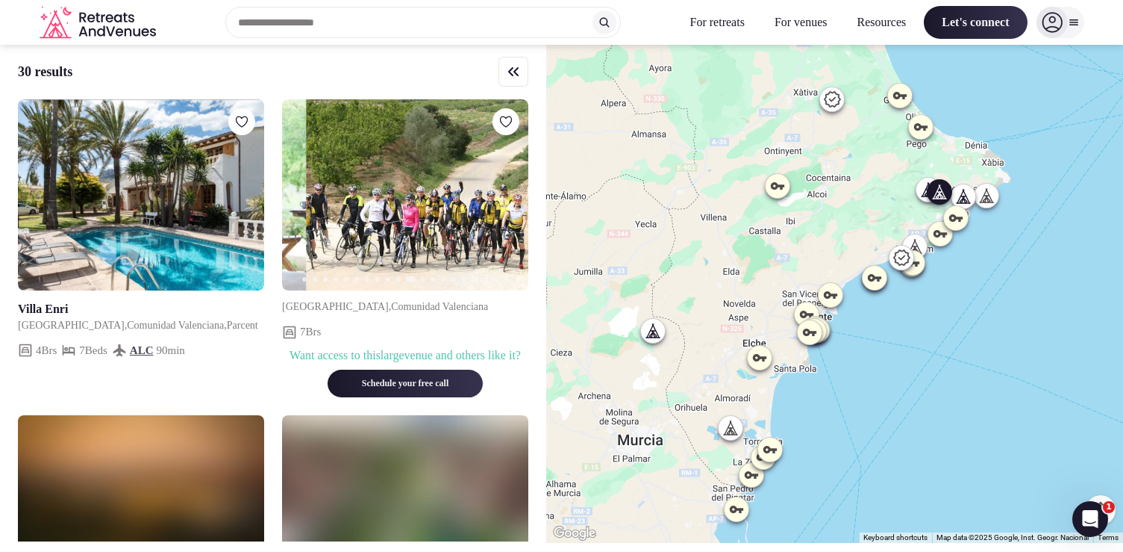
click at [511, 201] on icon "button" at bounding box center [508, 195] width 12 height 12
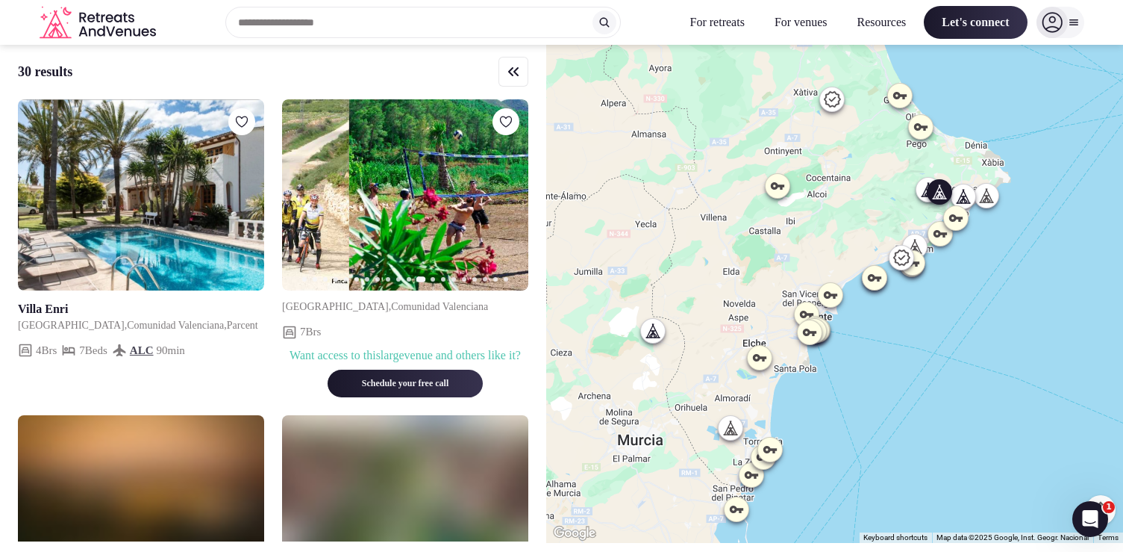
click at [511, 201] on icon "button" at bounding box center [508, 195] width 12 height 12
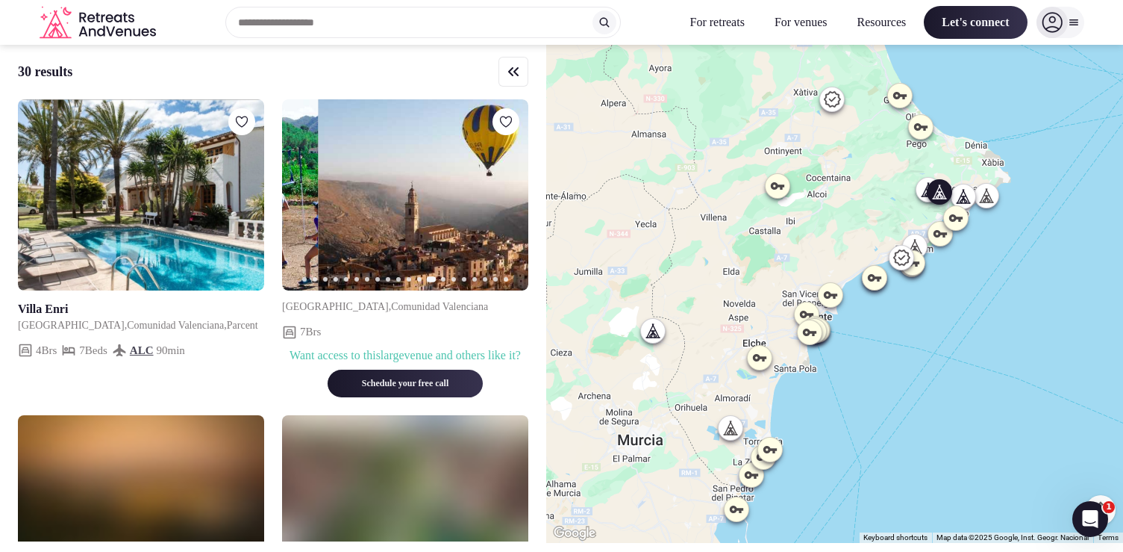
click at [511, 201] on icon "button" at bounding box center [508, 195] width 12 height 12
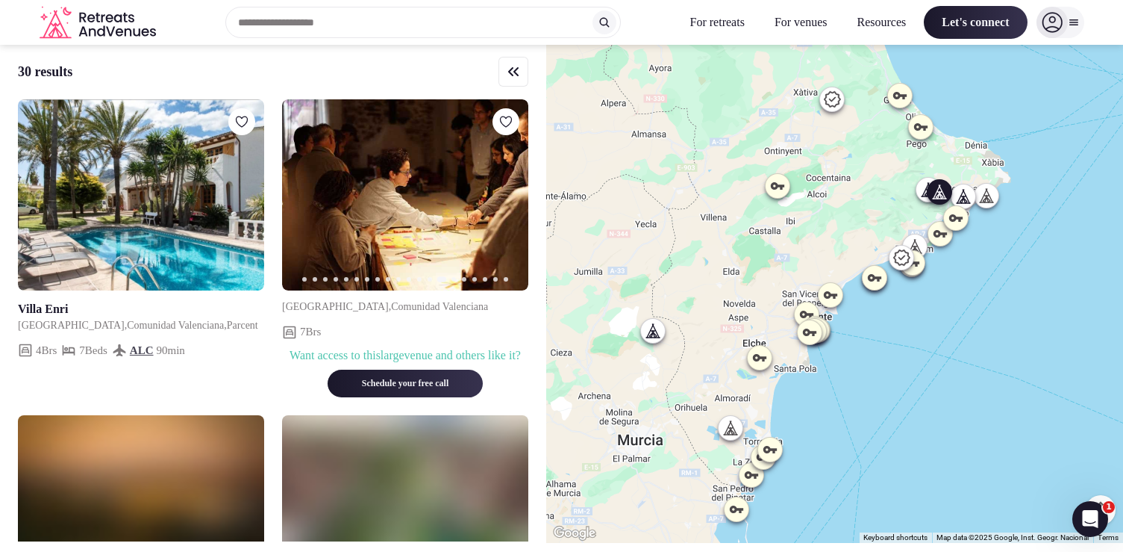
click at [301, 201] on icon "button" at bounding box center [303, 195] width 12 height 12
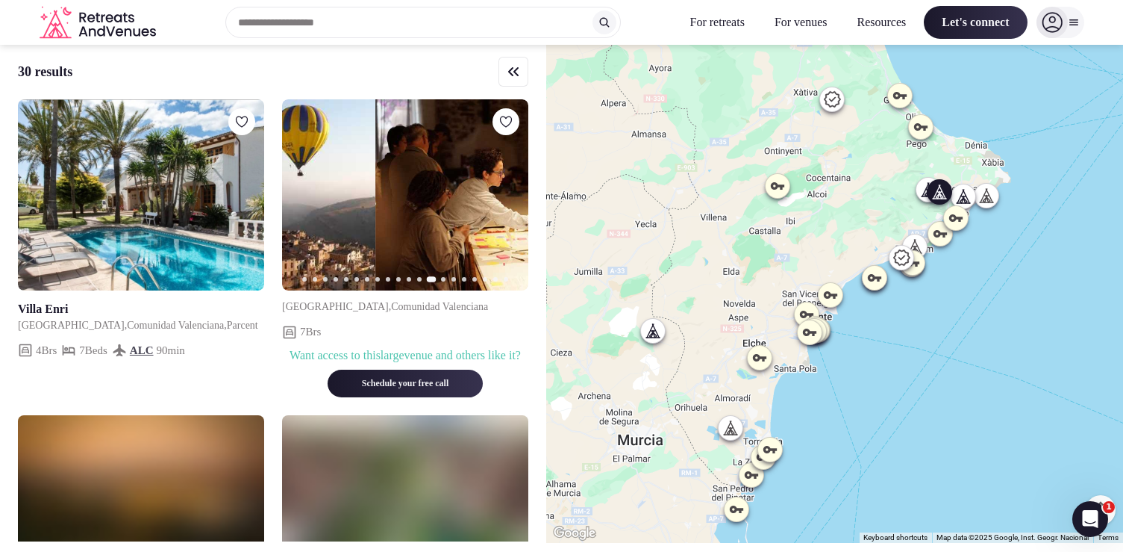
click at [301, 201] on icon "button" at bounding box center [303, 195] width 12 height 12
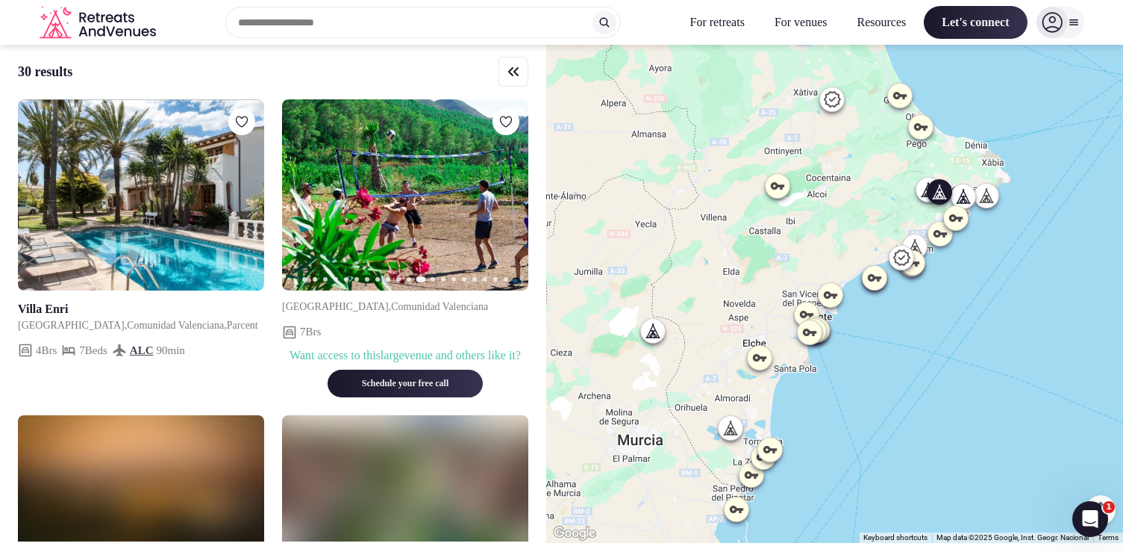
click at [514, 207] on button "Next slide" at bounding box center [508, 195] width 24 height 24
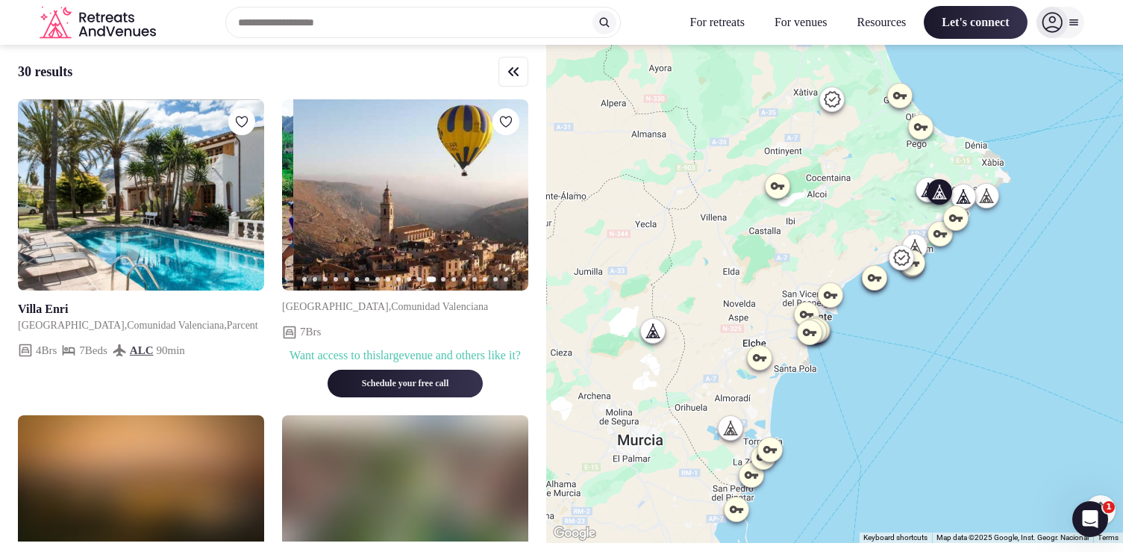
click at [514, 207] on button "Next slide" at bounding box center [508, 195] width 24 height 24
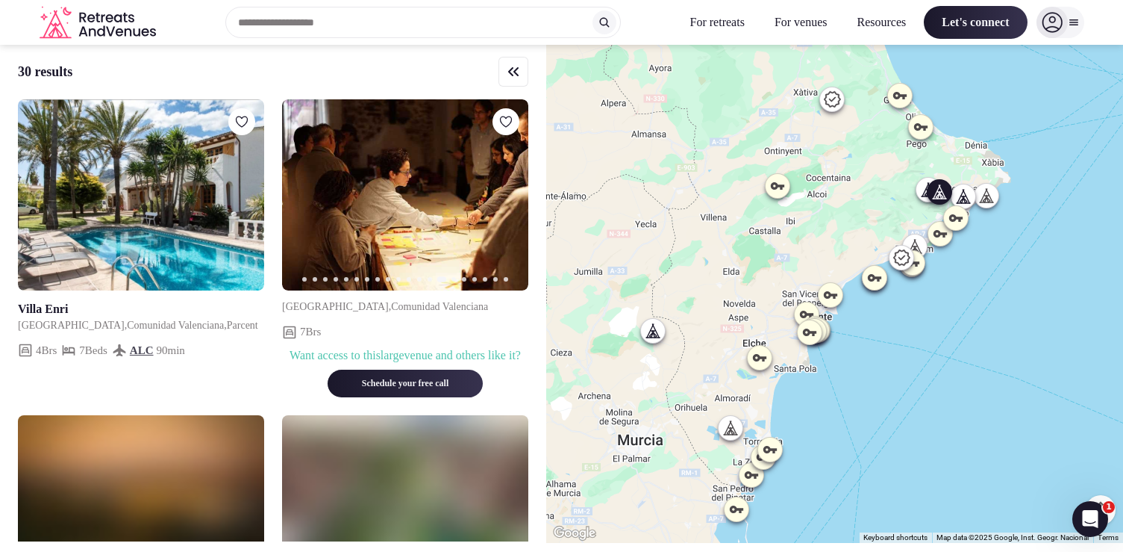
click at [514, 207] on button "Next slide" at bounding box center [508, 195] width 24 height 24
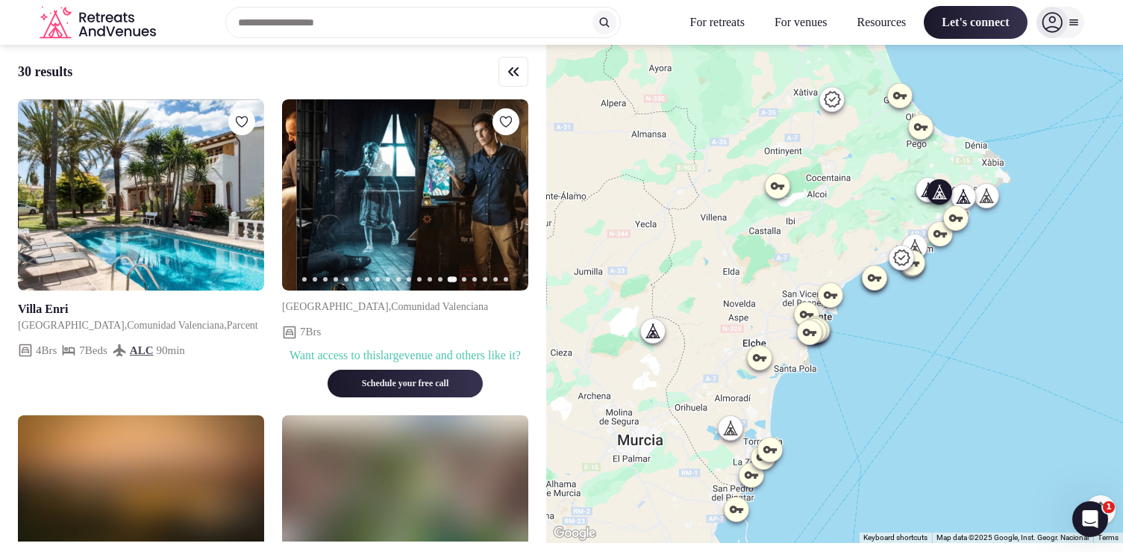
click at [514, 207] on button "Next slide" at bounding box center [508, 195] width 24 height 24
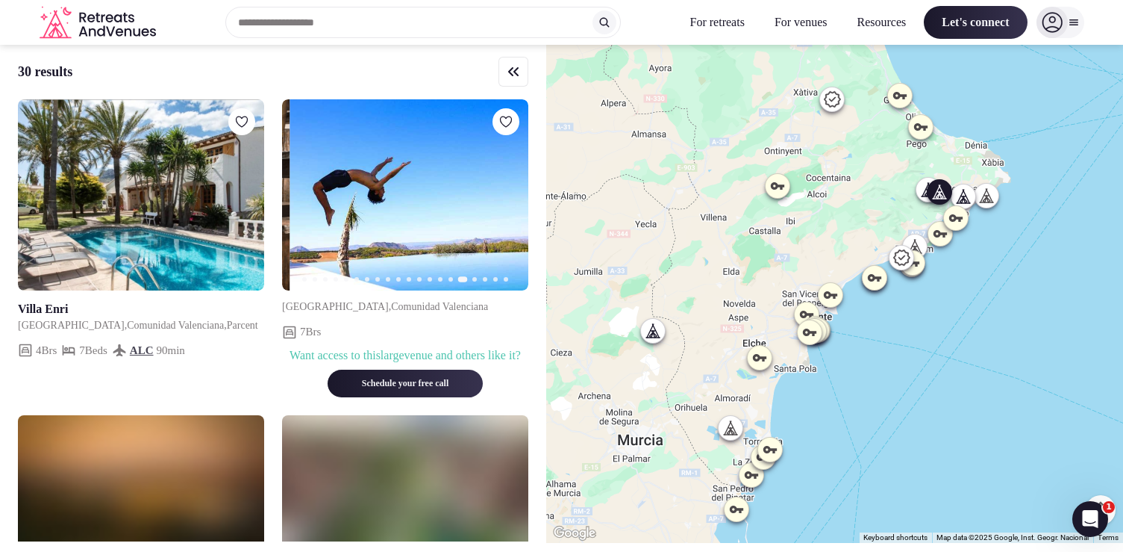
click at [514, 207] on button "Next slide" at bounding box center [508, 195] width 24 height 24
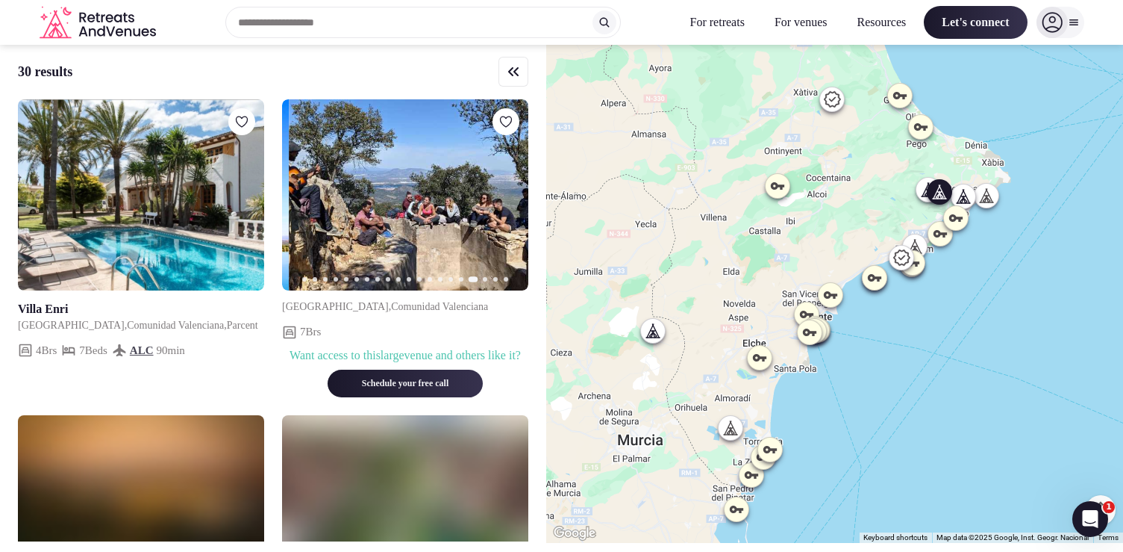
click at [514, 207] on button "Next slide" at bounding box center [508, 195] width 24 height 24
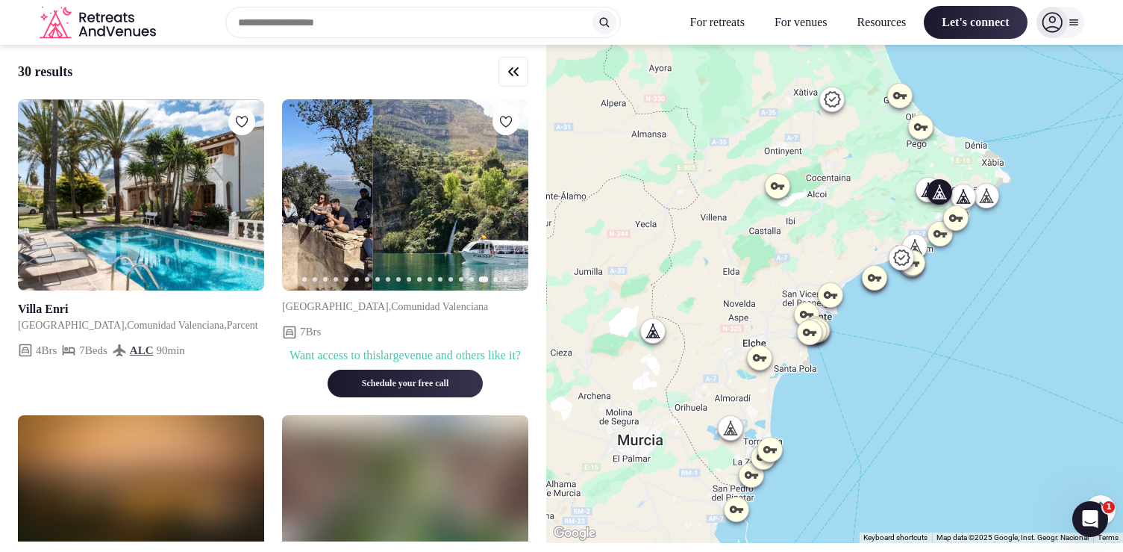
click at [514, 207] on button "Next slide" at bounding box center [508, 195] width 24 height 24
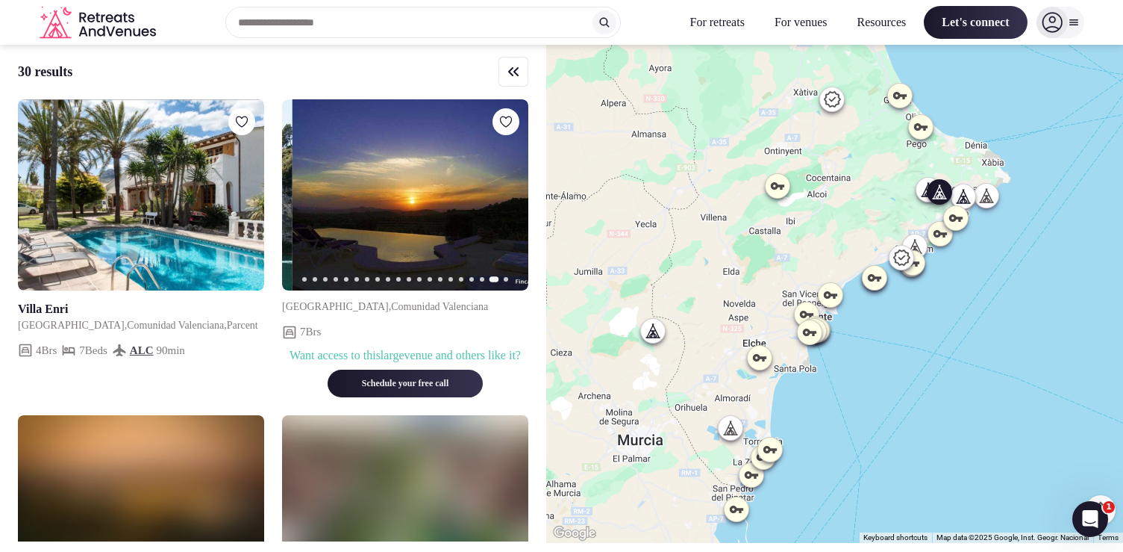
click at [514, 207] on button "Next slide" at bounding box center [508, 195] width 24 height 24
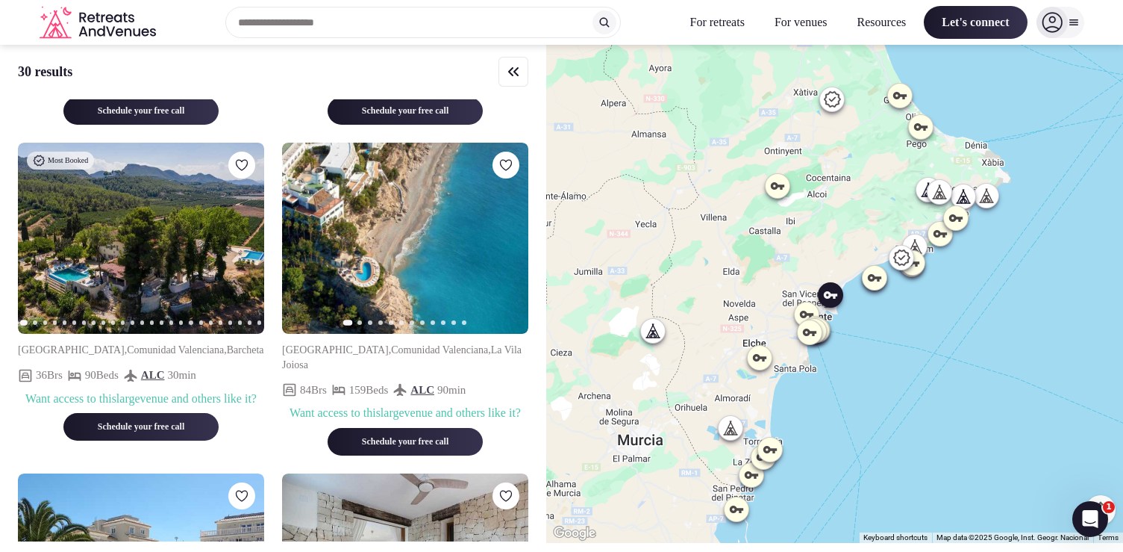
scroll to position [0, 0]
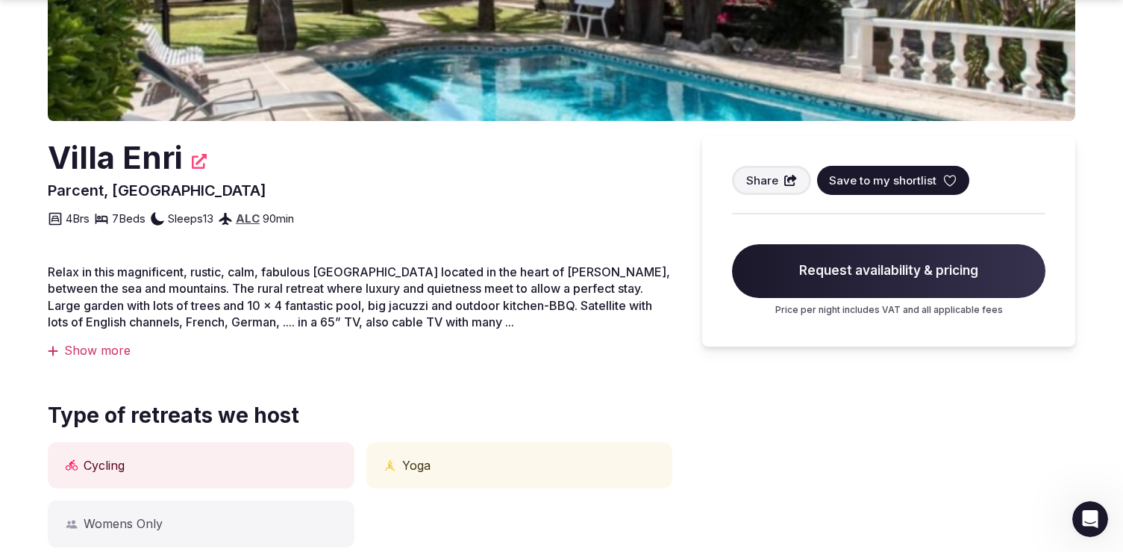
scroll to position [317, 0]
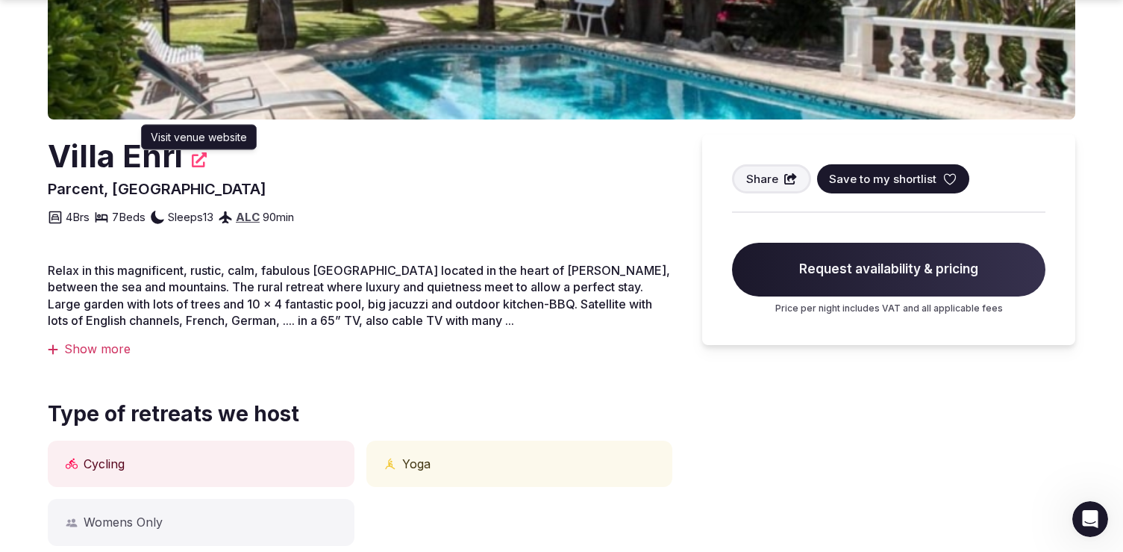
click at [204, 155] on icon at bounding box center [199, 159] width 15 height 15
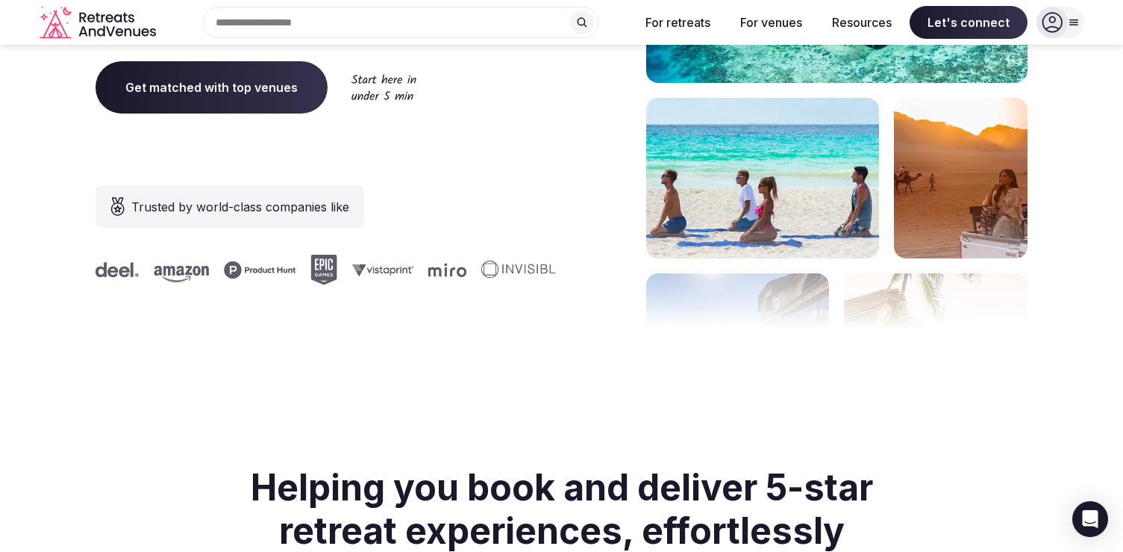
scroll to position [20, 0]
